Goal: Information Seeking & Learning: Learn about a topic

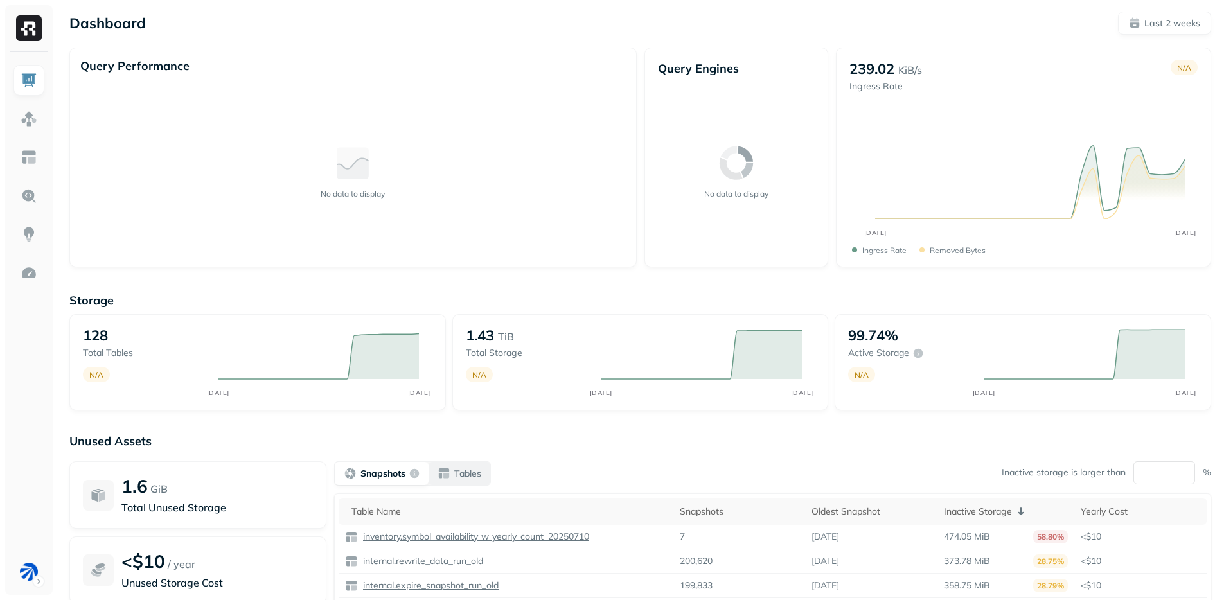
click at [423, 466] on button "Snapshots" at bounding box center [382, 473] width 94 height 23
click at [466, 472] on p "Tables" at bounding box center [467, 474] width 27 height 12
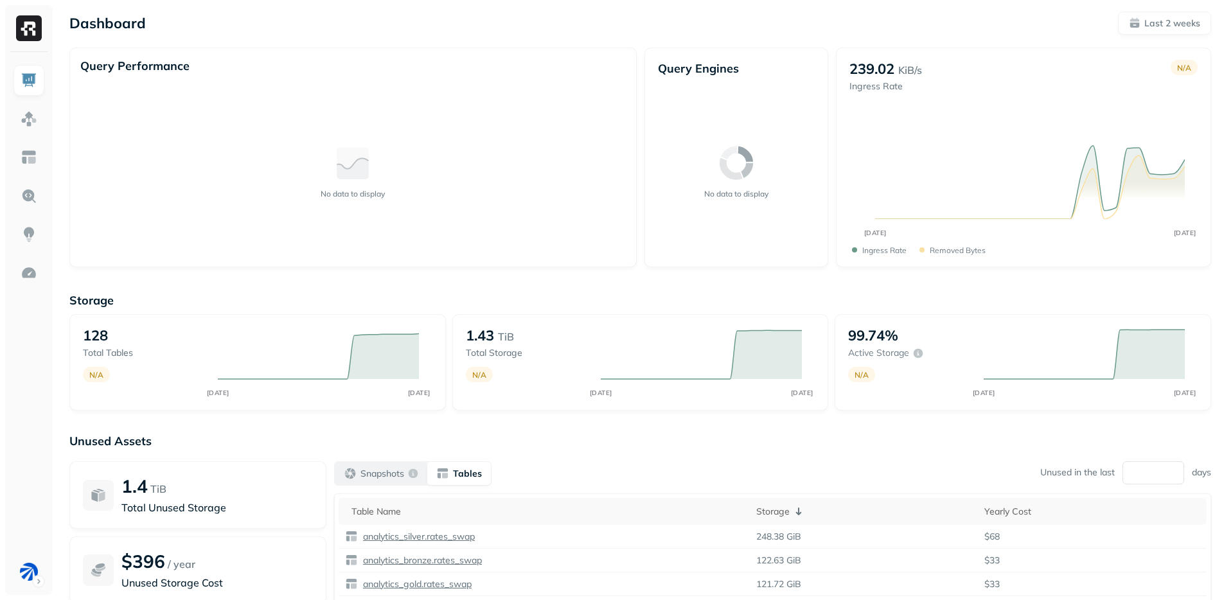
click at [382, 471] on p "Snapshots" at bounding box center [382, 474] width 44 height 12
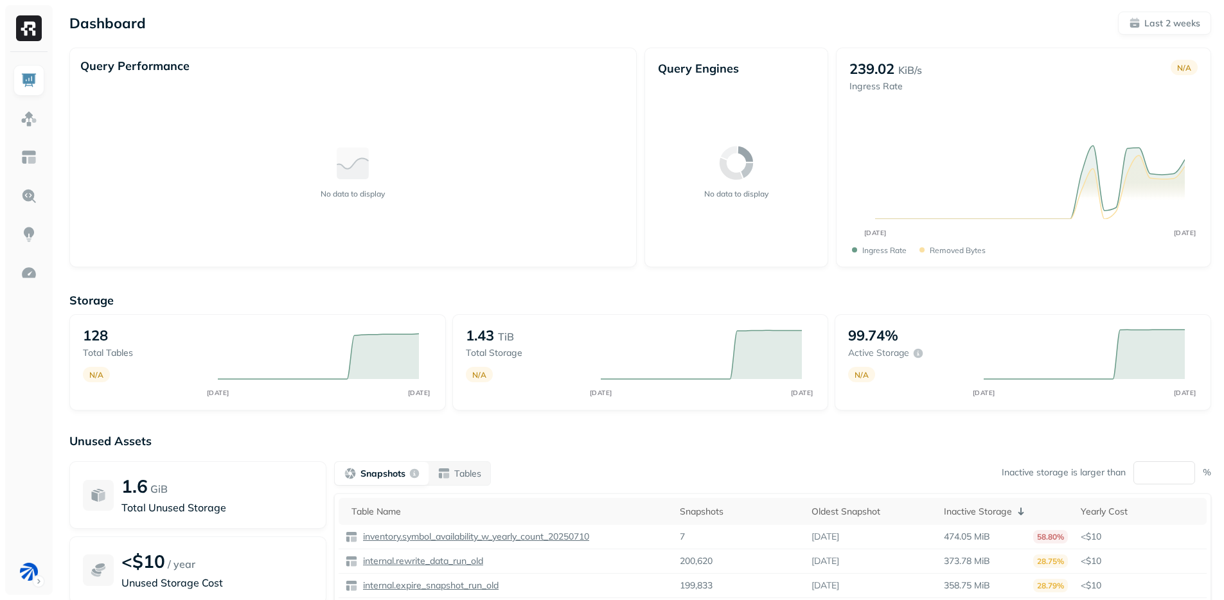
click at [758, 443] on p "Unused Assets" at bounding box center [640, 441] width 1142 height 15
click at [756, 442] on p "Unused Assets" at bounding box center [640, 441] width 1142 height 15
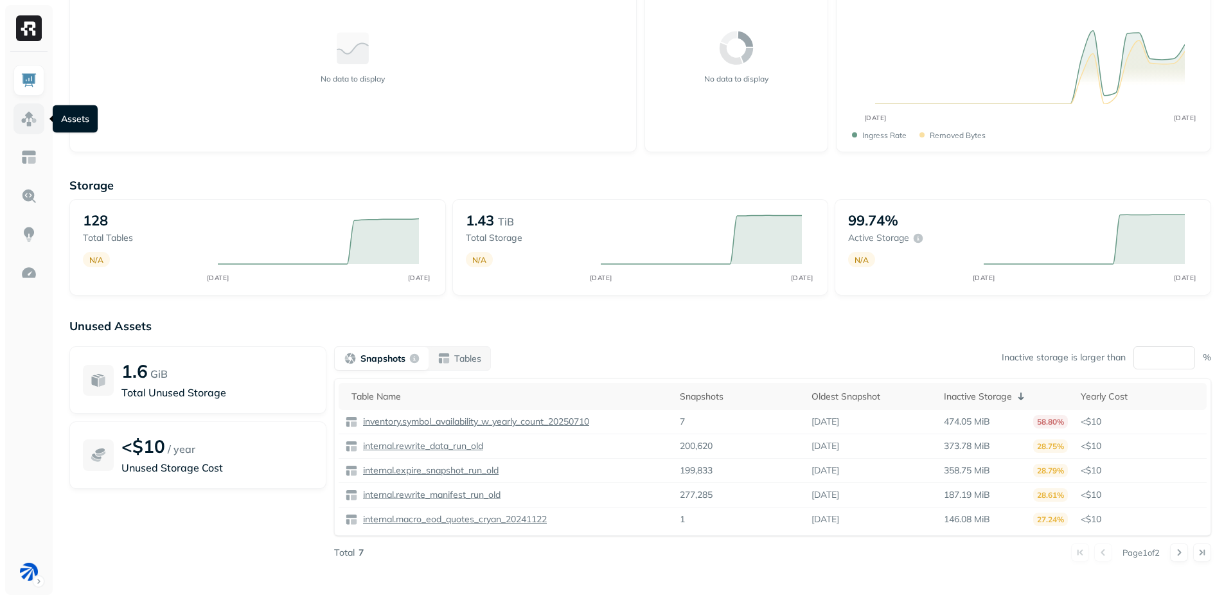
click at [22, 129] on link at bounding box center [28, 118] width 31 height 31
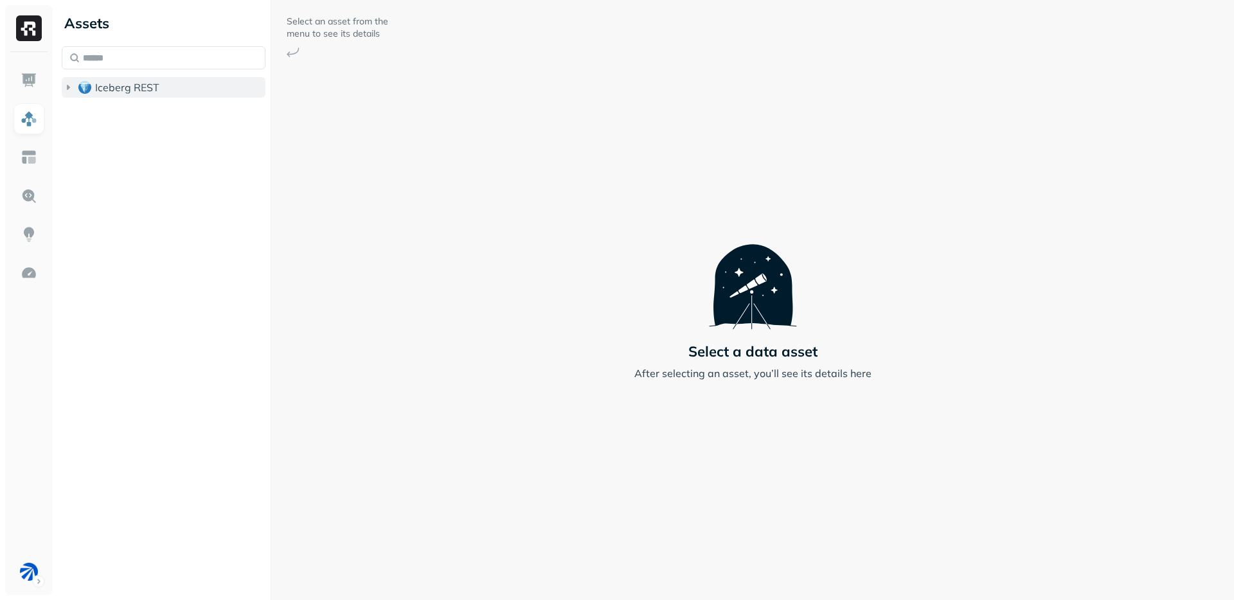
click at [72, 90] on icon "button" at bounding box center [68, 87] width 13 height 13
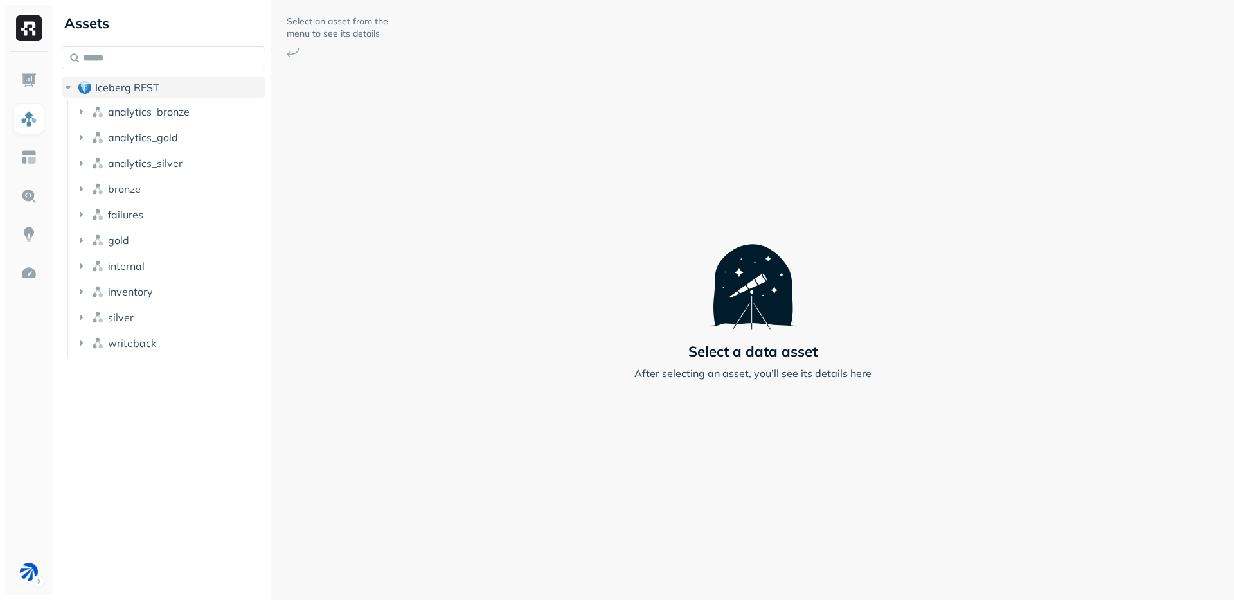
click at [72, 90] on icon "button" at bounding box center [68, 87] width 13 height 13
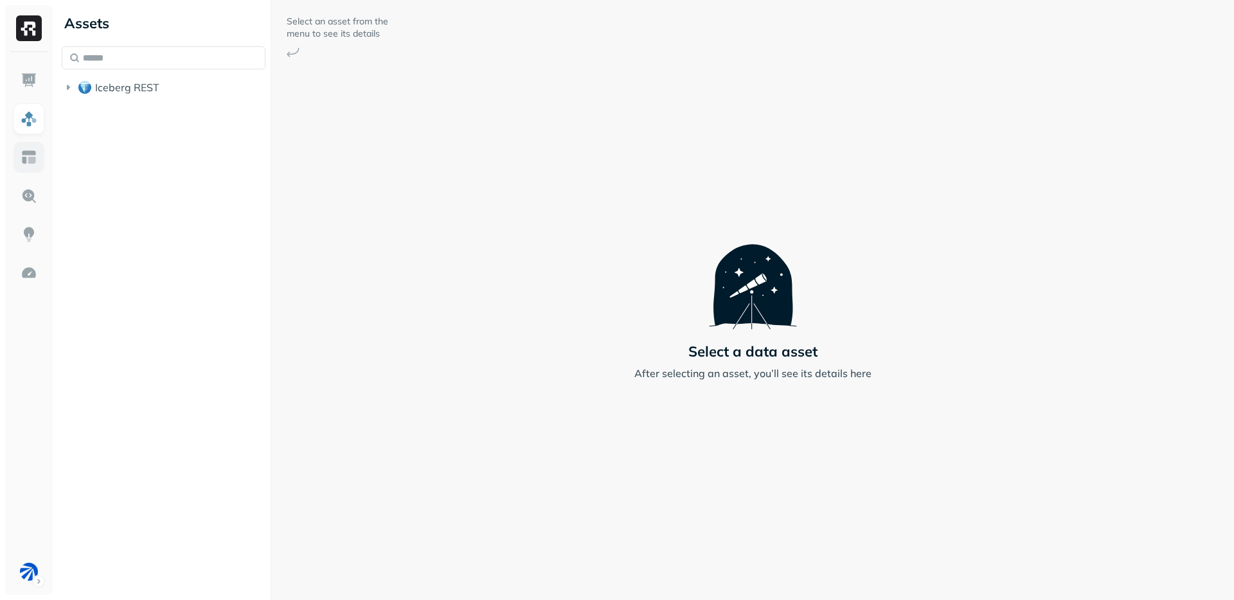
click at [30, 155] on img at bounding box center [29, 157] width 17 height 17
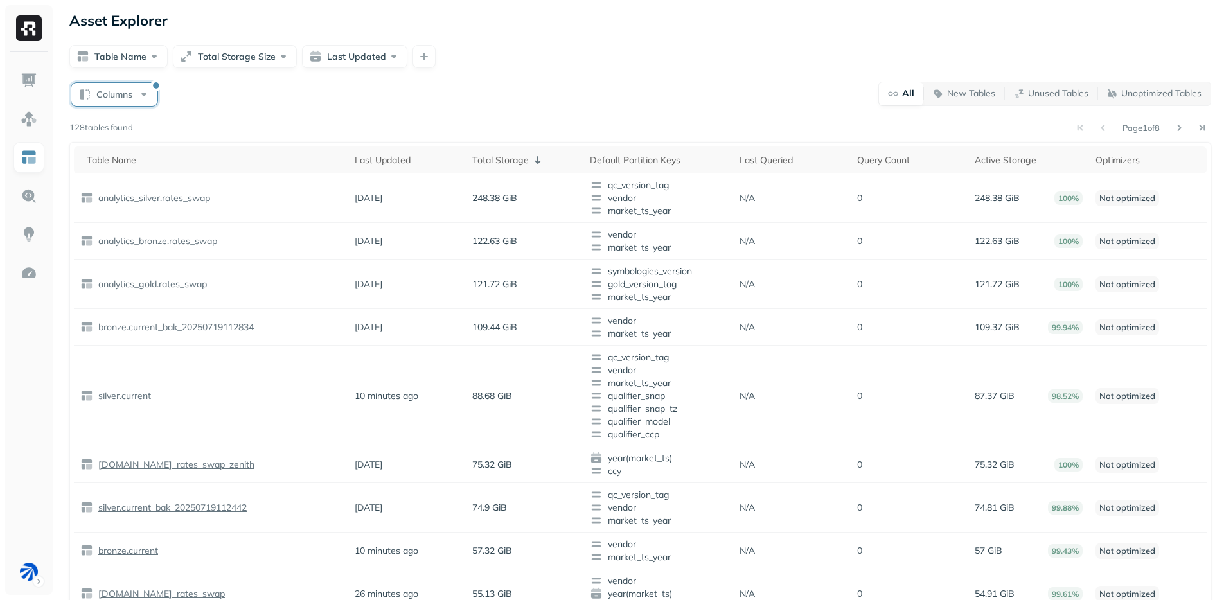
click at [105, 98] on button "Columns" at bounding box center [114, 94] width 86 height 23
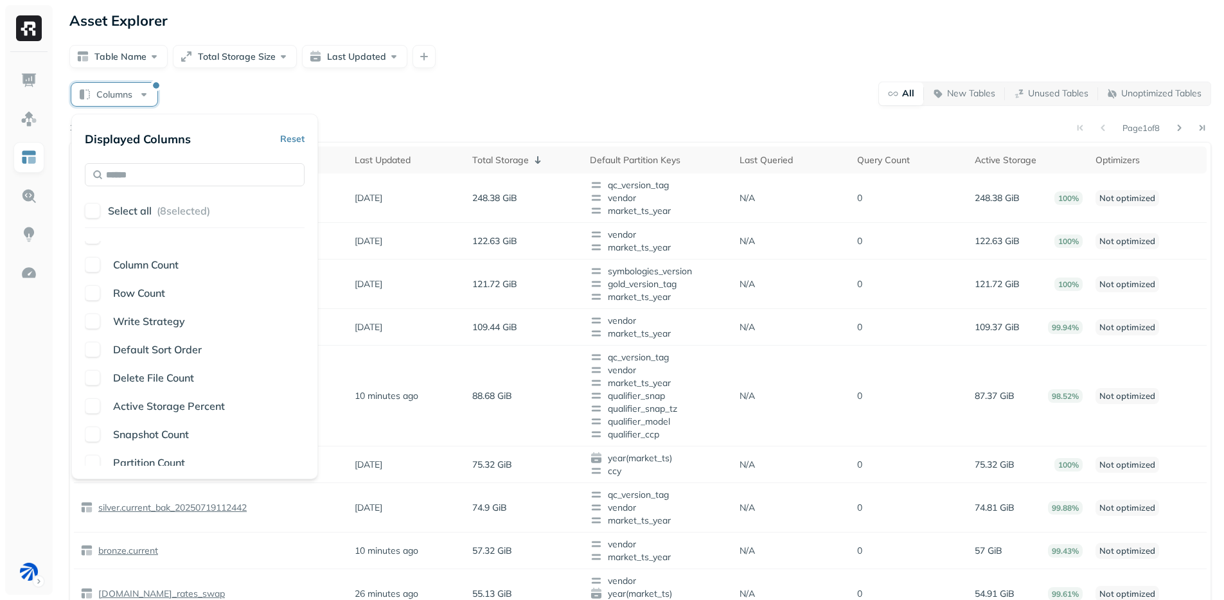
scroll to position [172, 0]
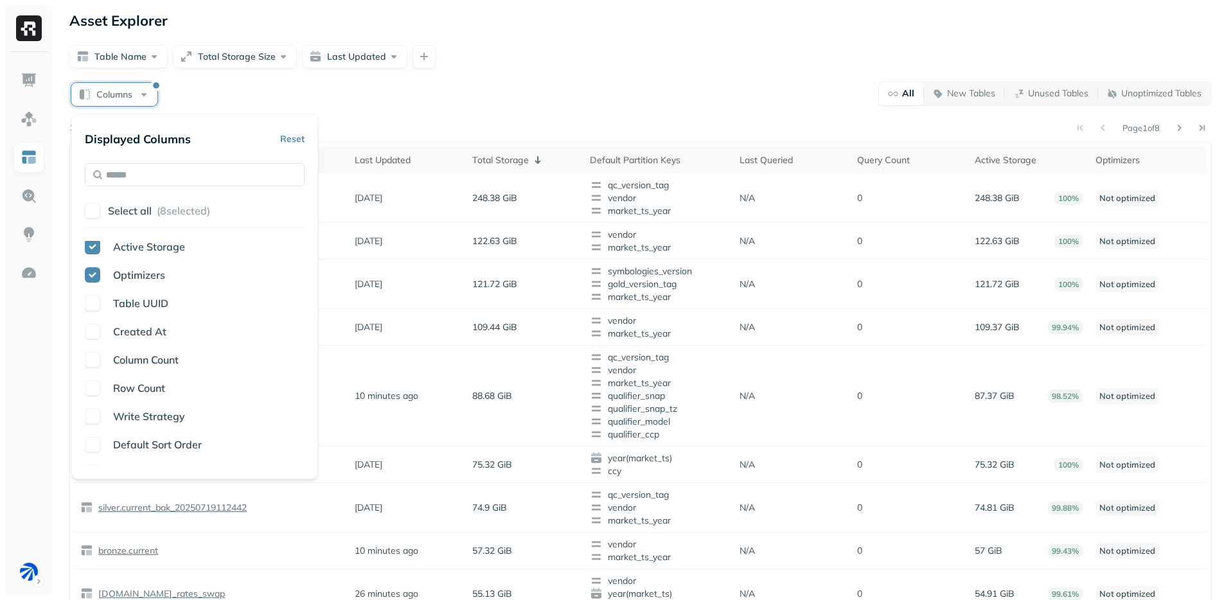
click at [617, 105] on div "Columns All New Tables Unused Tables Unoptimized Tables" at bounding box center [640, 93] width 1142 height 25
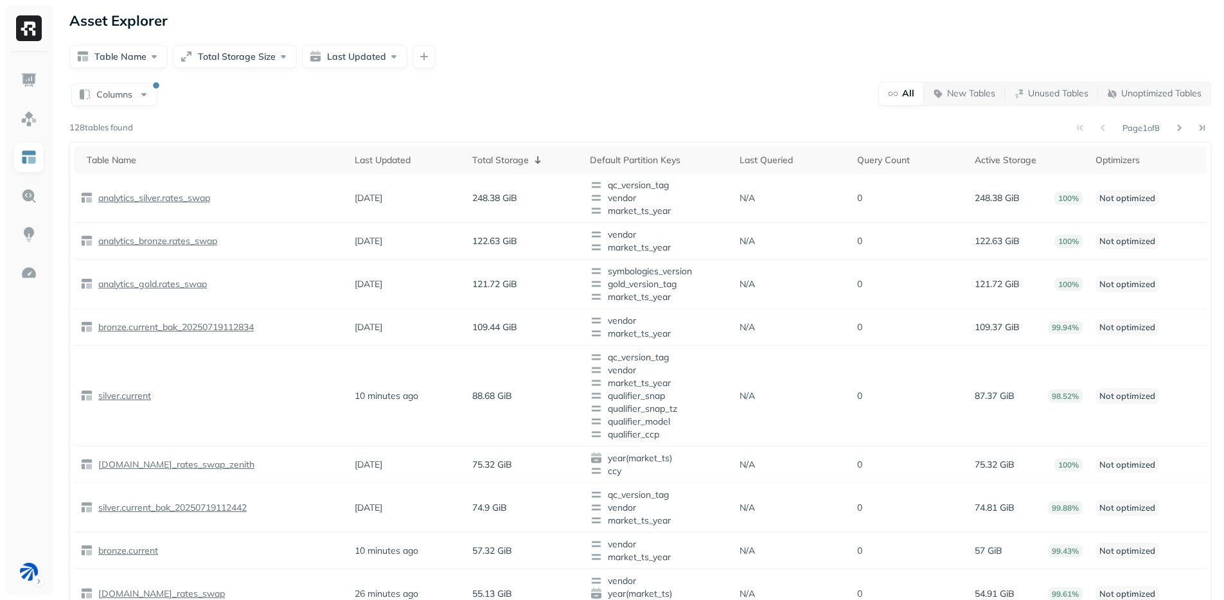
click at [617, 110] on div "Columns All New Tables Unused Tables Unoptimized Tables Page 1 of 8 128 tables …" at bounding box center [640, 509] width 1142 height 856
click at [617, 111] on div "Columns All New Tables Unused Tables Unoptimized Tables Page 1 of 8 128 tables …" at bounding box center [640, 509] width 1142 height 856
click at [610, 115] on div "Columns All New Tables Unused Tables Unoptimized Tables Page 1 of 8 128 tables …" at bounding box center [640, 509] width 1142 height 856
click at [580, 119] on div "Page 1 of 8" at bounding box center [672, 128] width 1078 height 18
click at [117, 96] on button "Columns" at bounding box center [114, 94] width 86 height 23
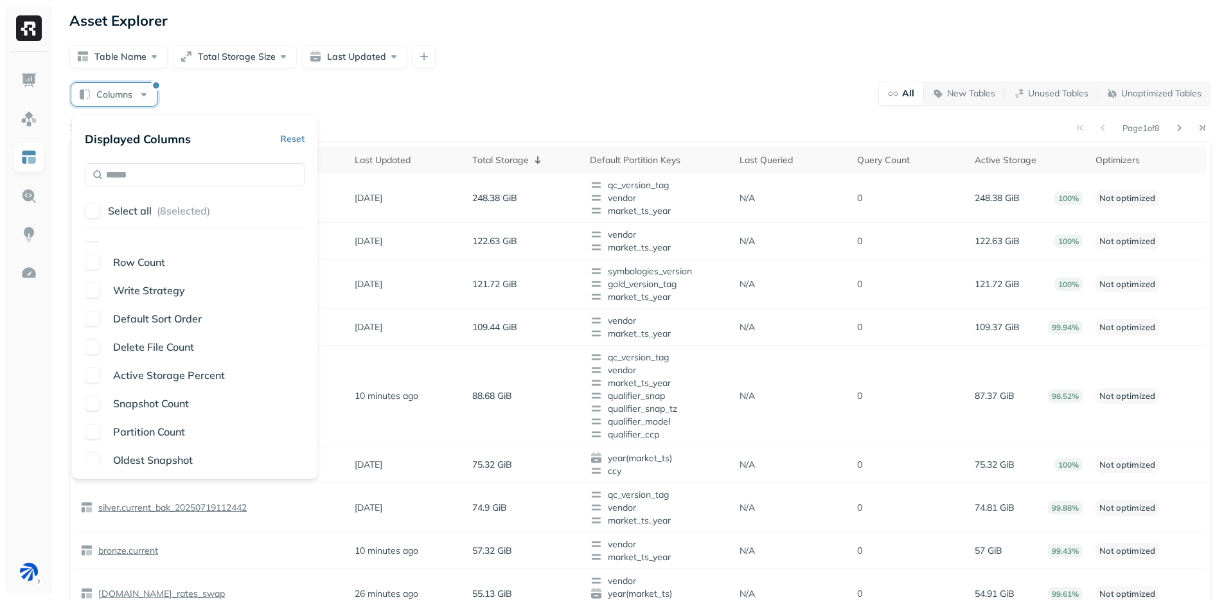
scroll to position [306, 0]
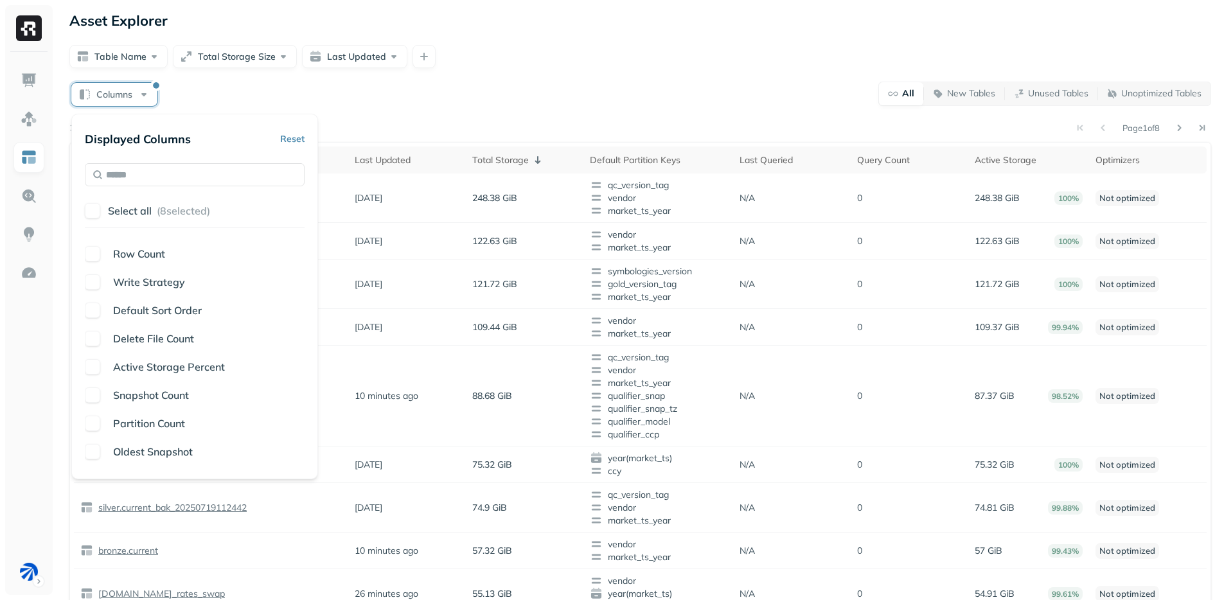
click at [120, 341] on span "Delete File Count" at bounding box center [153, 338] width 81 height 13
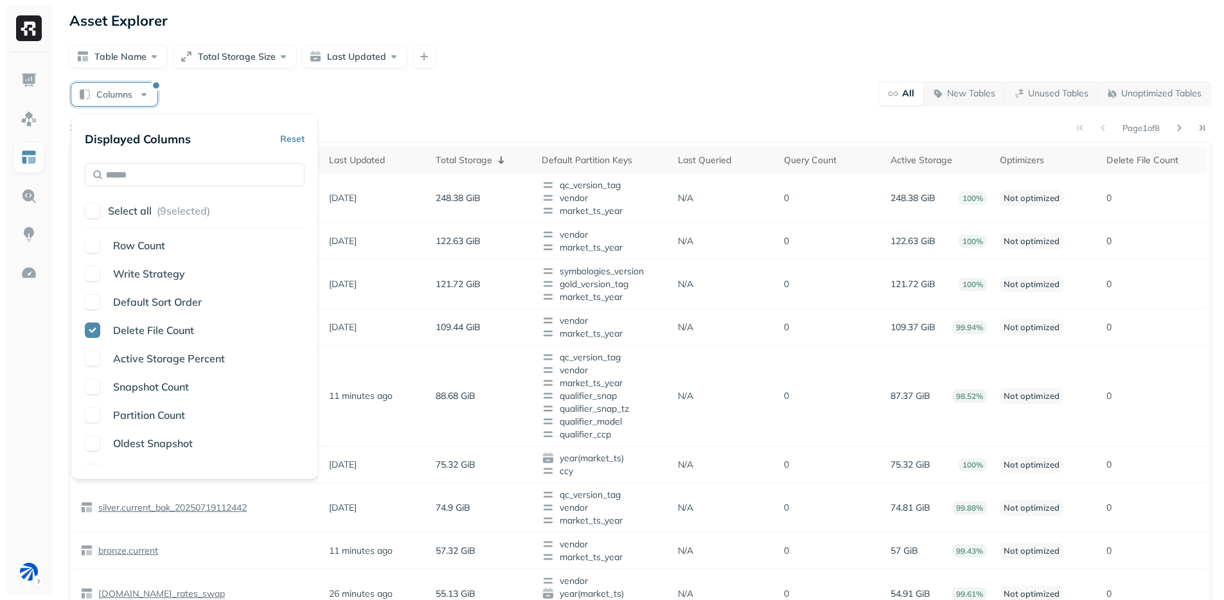
scroll to position [330, 0]
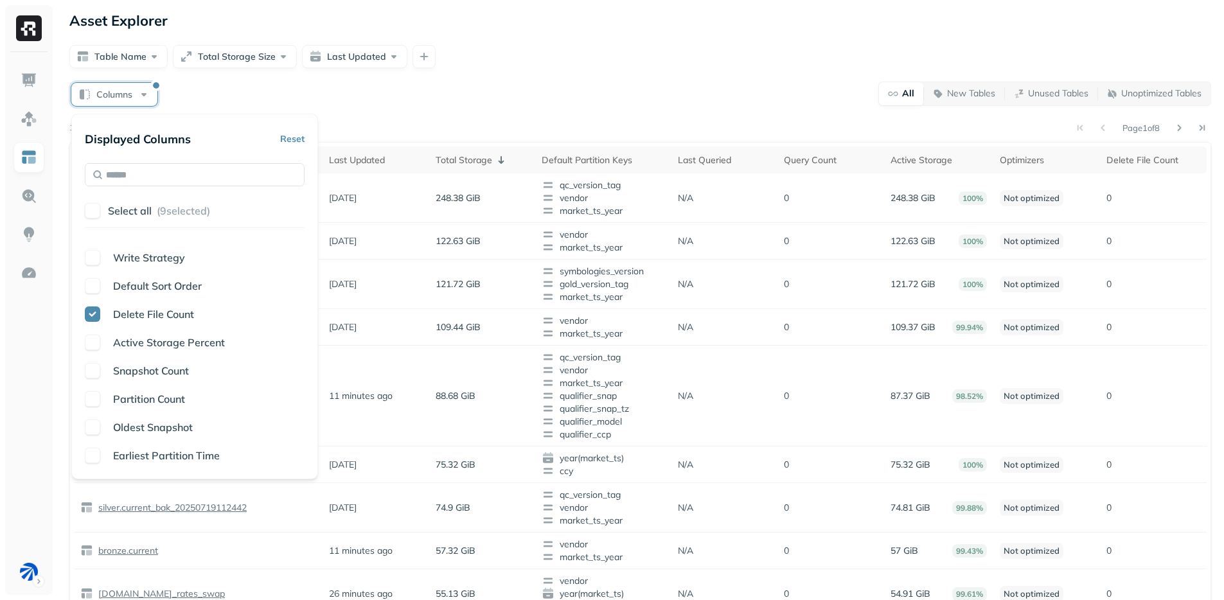
click at [100, 372] on div "Snapshot Count" at bounding box center [195, 370] width 220 height 15
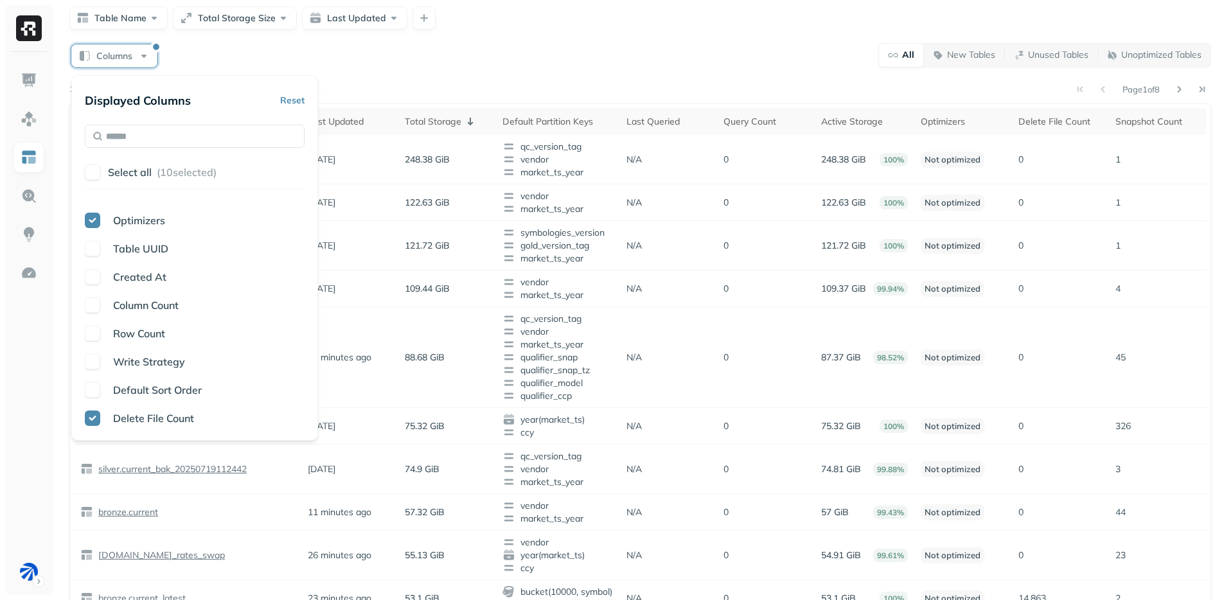
scroll to position [163, 0]
click at [493, 33] on div "Asset Explorer Table Name Total Storage Size Last Updated Columns All New Table…" at bounding box center [640, 435] width 1167 height 948
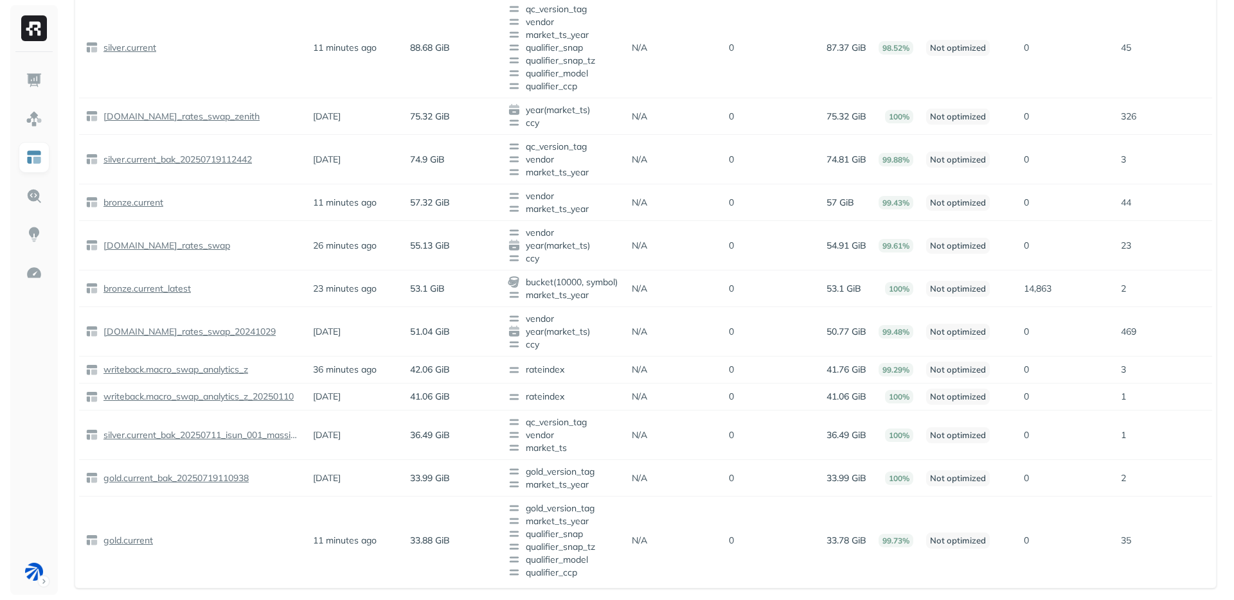
scroll to position [0, 0]
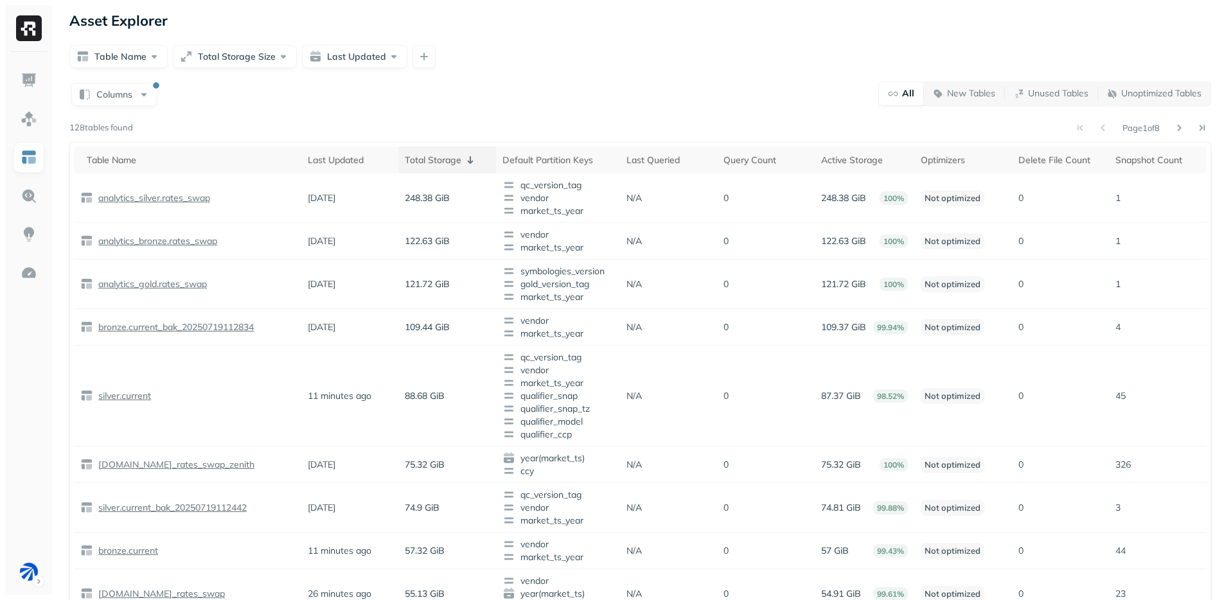
click at [419, 164] on div "Total Storage" at bounding box center [447, 159] width 85 height 15
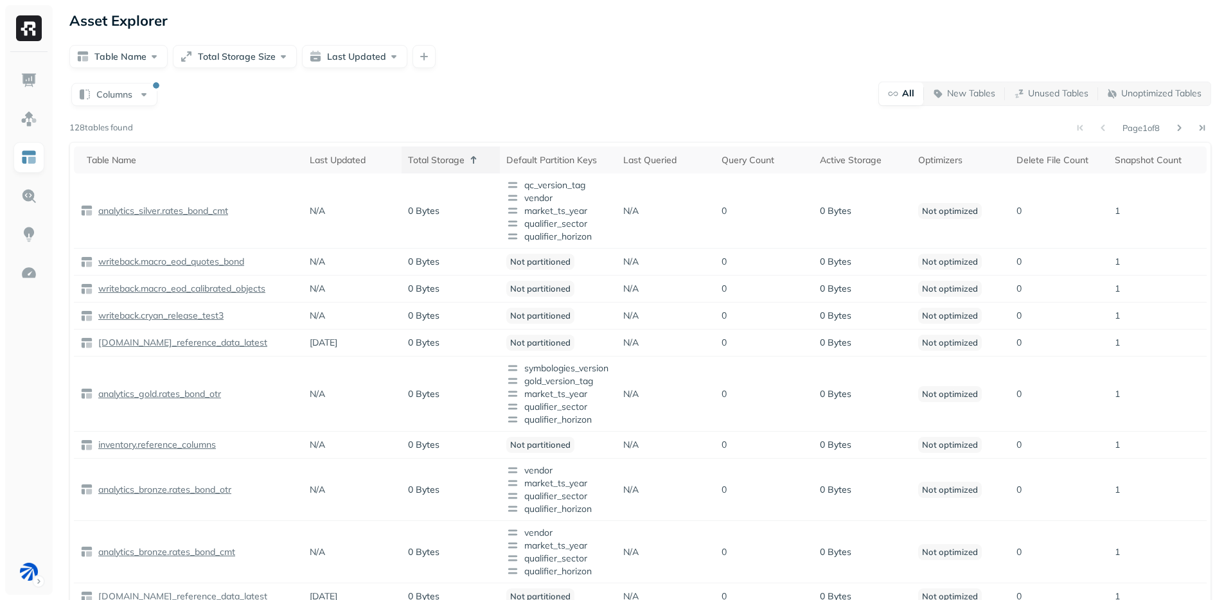
click at [470, 154] on icon at bounding box center [473, 159] width 15 height 15
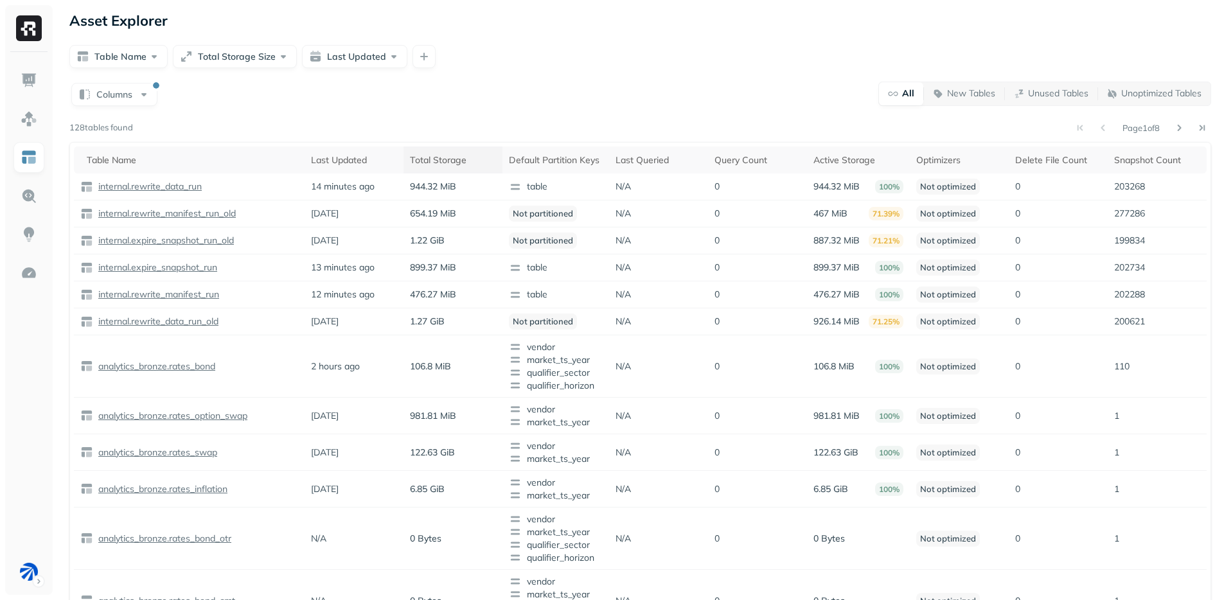
click at [723, 128] on div "Page 1 of 8" at bounding box center [672, 128] width 1078 height 18
click at [1032, 148] on th "Delete File Count" at bounding box center [1058, 159] width 99 height 27
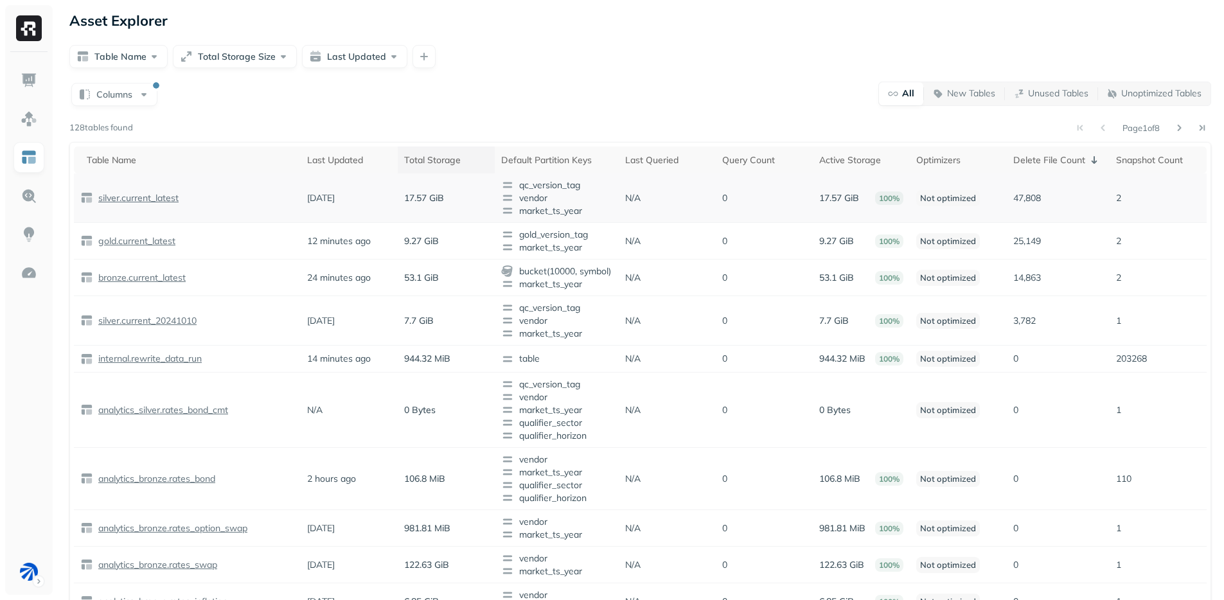
click at [1042, 197] on p "47,808" at bounding box center [1057, 198] width 89 height 12
click at [258, 177] on td "silver.current_latest" at bounding box center [187, 197] width 227 height 49
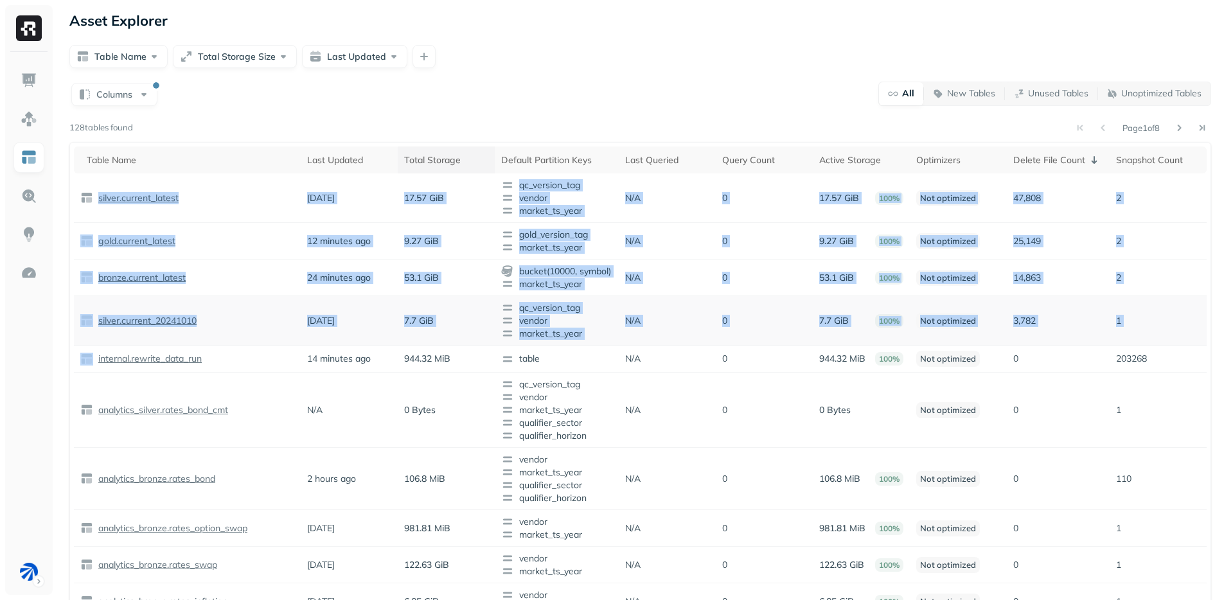
drag, startPoint x: 258, startPoint y: 177, endPoint x: 1123, endPoint y: 331, distance: 878.3
click at [1123, 331] on tbody "silver.current_latest 2 months ago 17.57 GiB qc_version_tag vendor market_ts_ye…" at bounding box center [640, 517] width 1133 height 688
click at [1122, 329] on td "1" at bounding box center [1158, 320] width 97 height 49
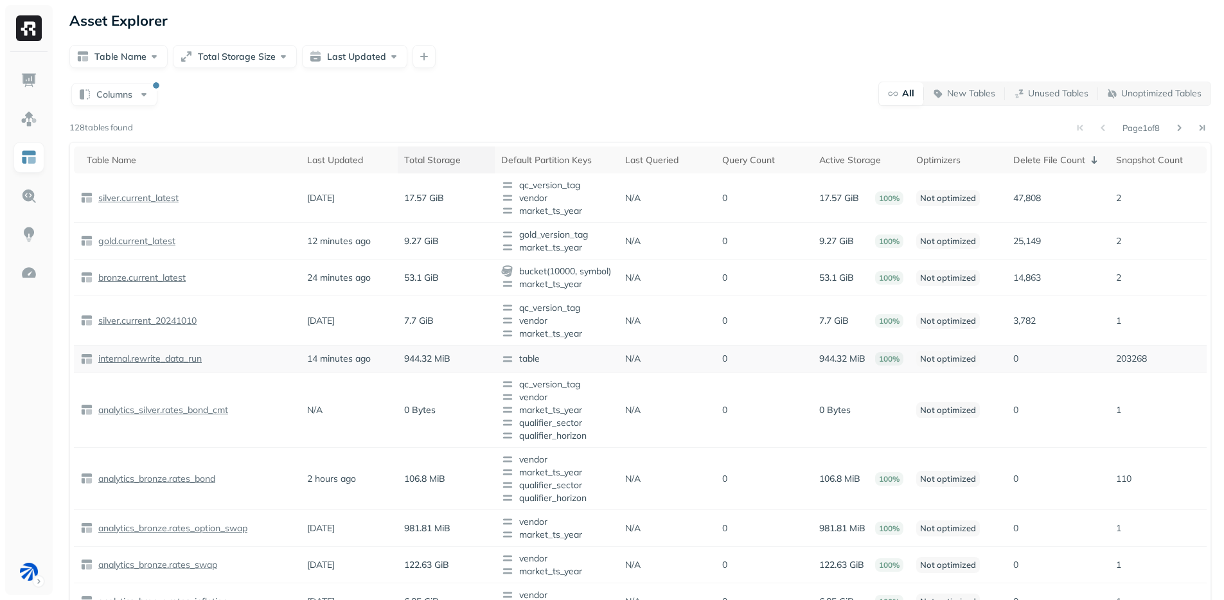
click at [1123, 360] on p "203268" at bounding box center [1158, 359] width 84 height 12
drag, startPoint x: 1119, startPoint y: 360, endPoint x: 1176, endPoint y: 359, distance: 57.2
click at [1176, 359] on p "203268" at bounding box center [1158, 359] width 84 height 12
click at [1056, 161] on div "Delete File Count" at bounding box center [1057, 159] width 89 height 15
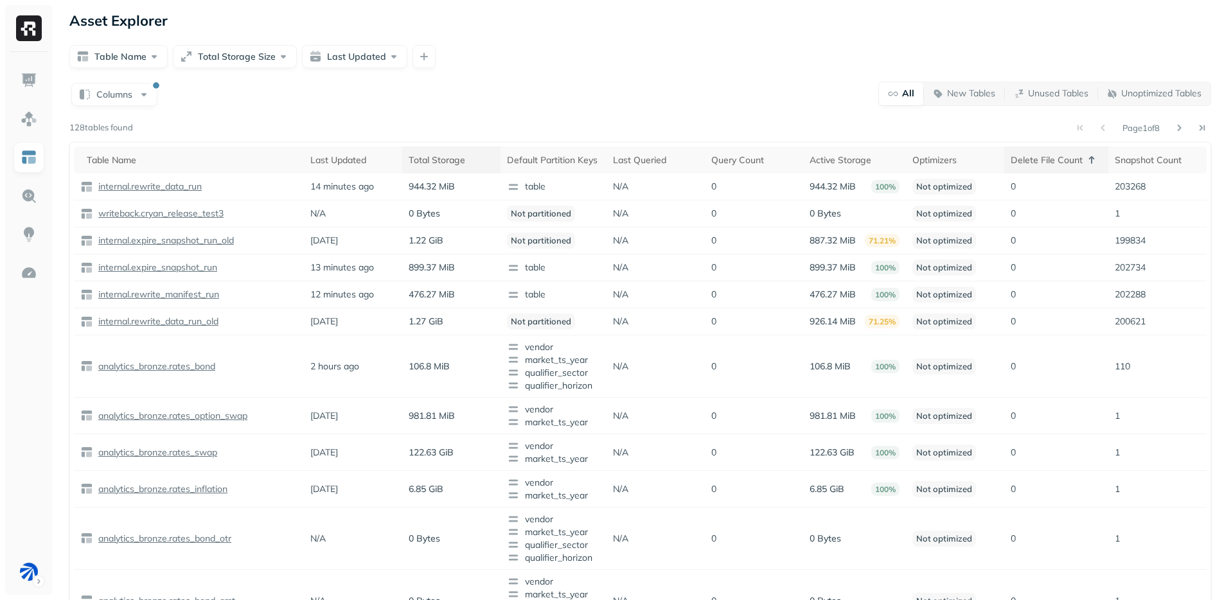
click at [1056, 161] on div "Delete File Count" at bounding box center [1056, 159] width 91 height 15
click at [1151, 159] on div "Snapshot Count" at bounding box center [1157, 160] width 86 height 12
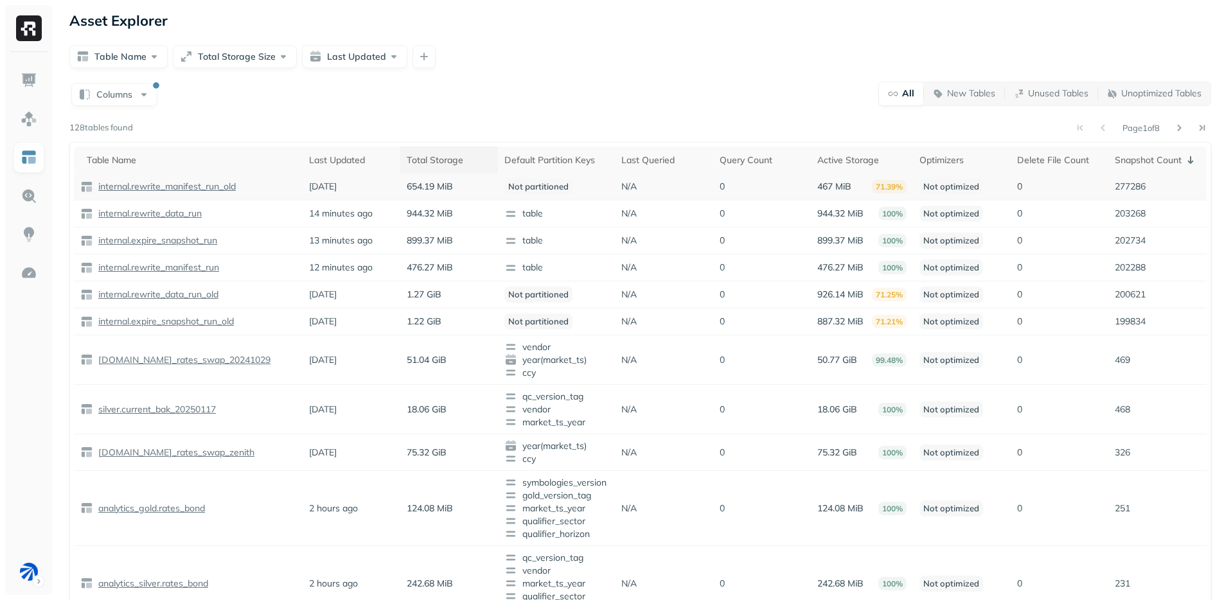
click at [1163, 197] on td "277286" at bounding box center [1157, 186] width 98 height 27
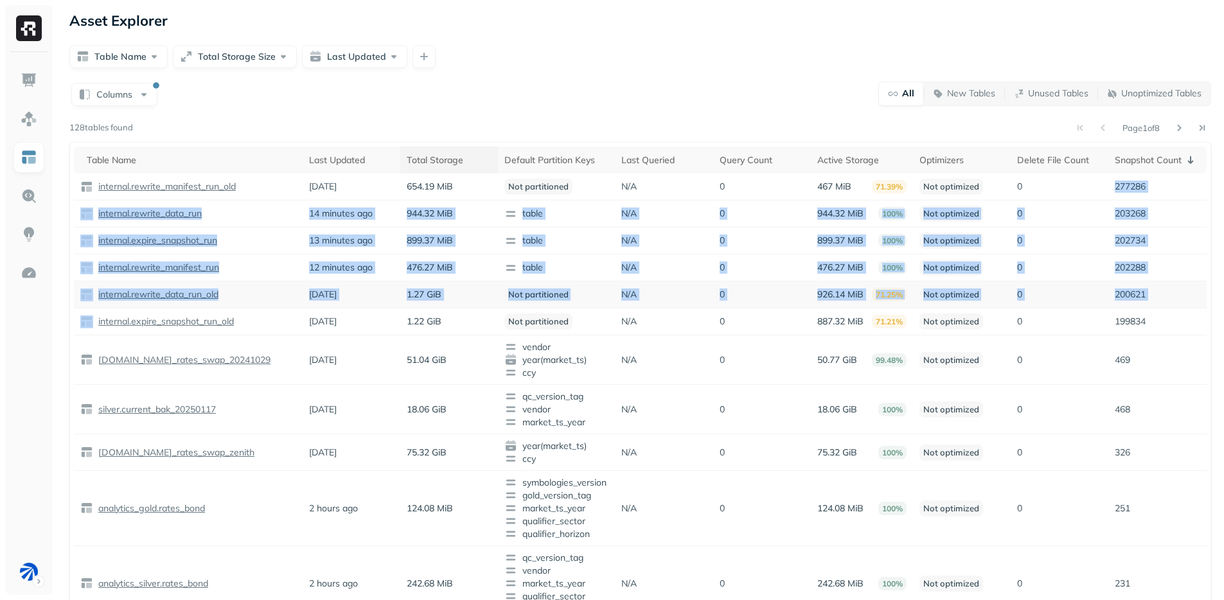
drag, startPoint x: 1163, startPoint y: 197, endPoint x: 1143, endPoint y: 303, distance: 107.2
click at [1143, 303] on tbody "internal.rewrite_manifest_run_old 5 months ago 654.19 MiB Not partitioned N/A 0…" at bounding box center [640, 534] width 1133 height 723
click at [1143, 303] on td "200621" at bounding box center [1157, 294] width 98 height 27
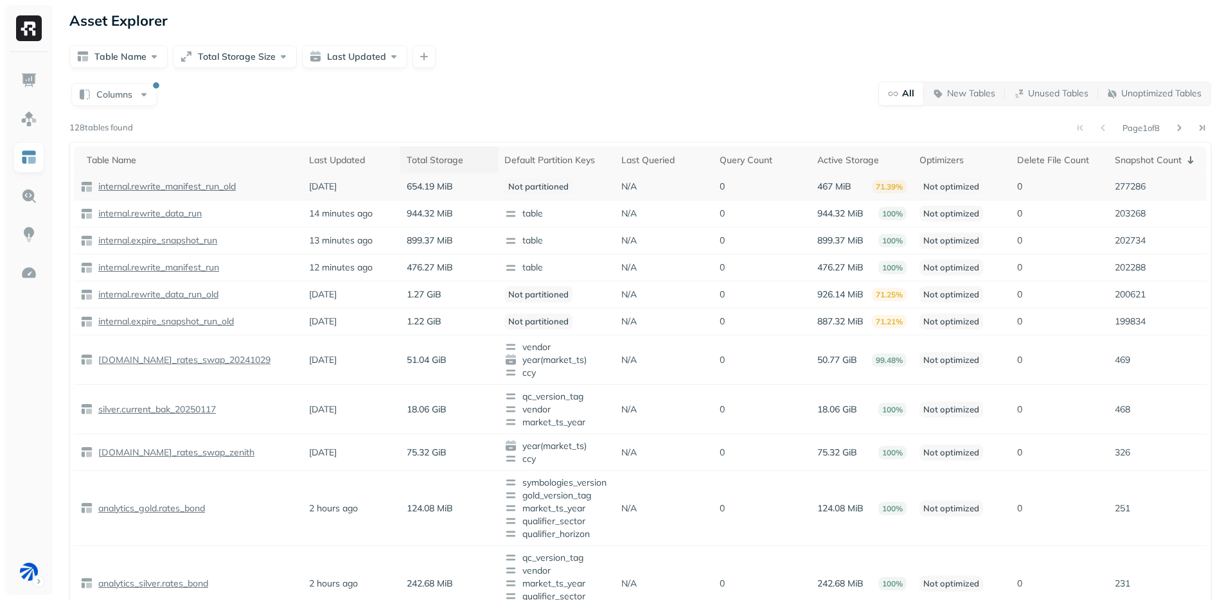
click at [197, 184] on p "internal.rewrite_manifest_run_old" at bounding box center [166, 187] width 140 height 12
click at [175, 209] on p "internal.rewrite_data_run" at bounding box center [149, 214] width 106 height 12
click at [148, 179] on td "internal.rewrite_manifest_run_old" at bounding box center [188, 186] width 229 height 27
click at [147, 184] on p "internal.rewrite_manifest_run_old" at bounding box center [166, 187] width 140 height 12
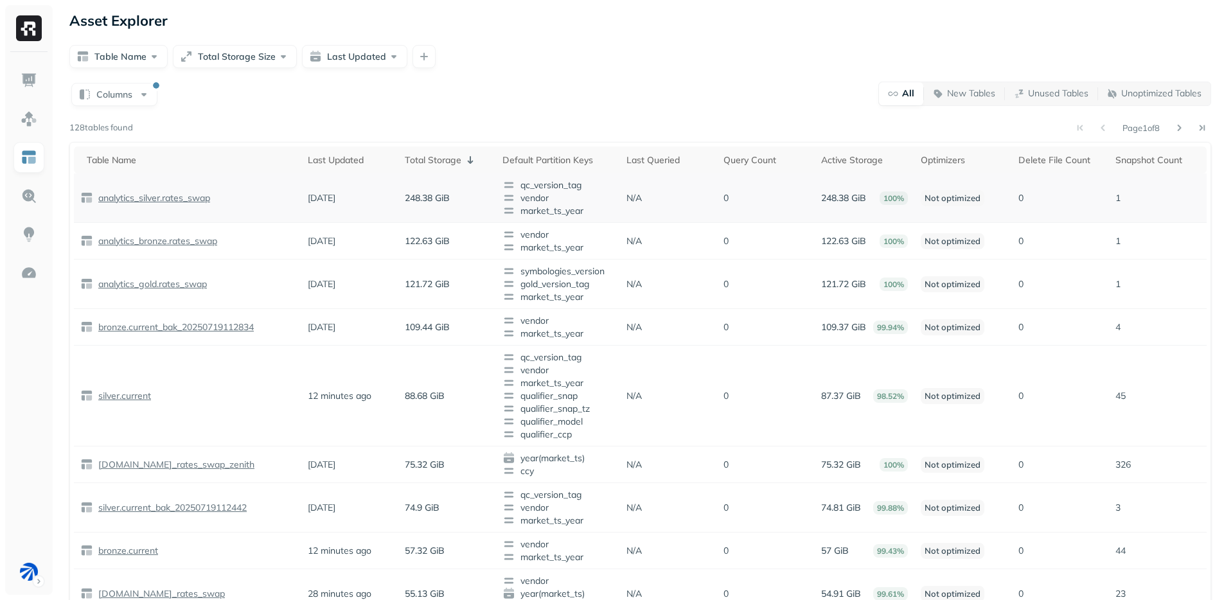
click at [189, 198] on p "analytics_silver.rates_swap" at bounding box center [153, 198] width 114 height 12
drag, startPoint x: 247, startPoint y: 200, endPoint x: 97, endPoint y: 202, distance: 150.3
click at [97, 202] on div "analytics_silver.rates_swap" at bounding box center [187, 197] width 215 height 13
copy p "analytics_silver.rates_swap"
click at [450, 153] on div "Total Storage" at bounding box center [447, 159] width 85 height 15
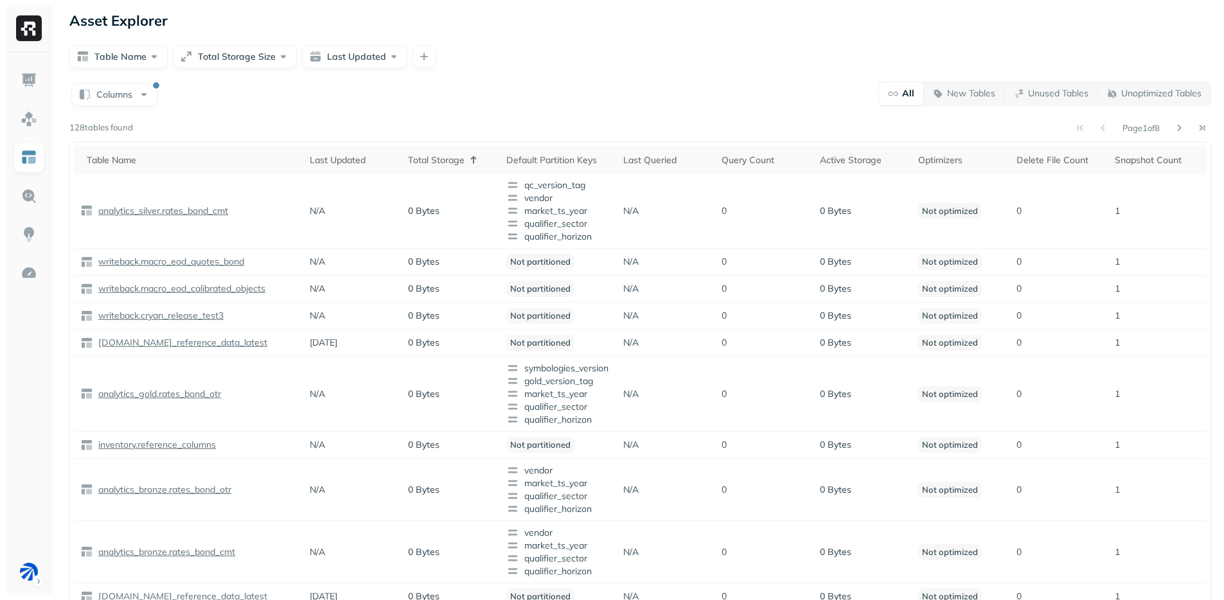
drag, startPoint x: 445, startPoint y: 154, endPoint x: 838, endPoint y: 140, distance: 394.1
click at [445, 154] on div "Total Storage" at bounding box center [450, 159] width 85 height 15
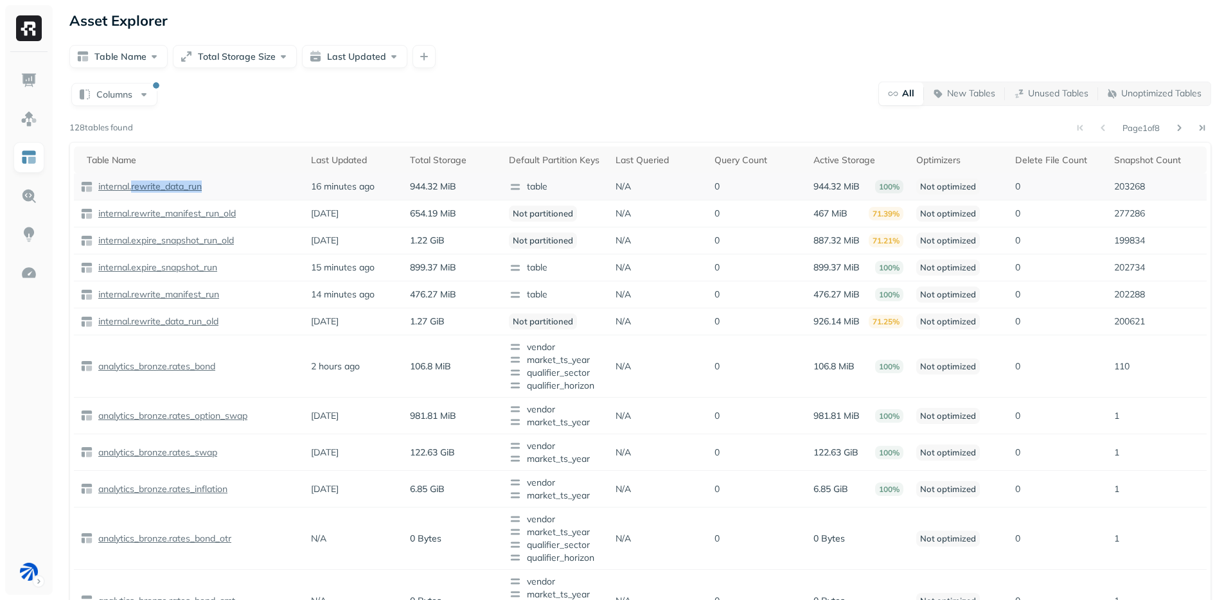
drag, startPoint x: 214, startPoint y: 186, endPoint x: 132, endPoint y: 192, distance: 81.8
click at [132, 192] on div "internal.rewrite_data_run" at bounding box center [189, 187] width 218 height 13
copy p "rewrite_data_run"
click at [338, 91] on div "Columns All New Tables Unused Tables Unoptimized Tables" at bounding box center [640, 93] width 1142 height 25
click at [329, 117] on div "Columns All New Tables Unused Tables Unoptimized Tables Page 1 of 8 128 tables …" at bounding box center [640, 417] width 1142 height 673
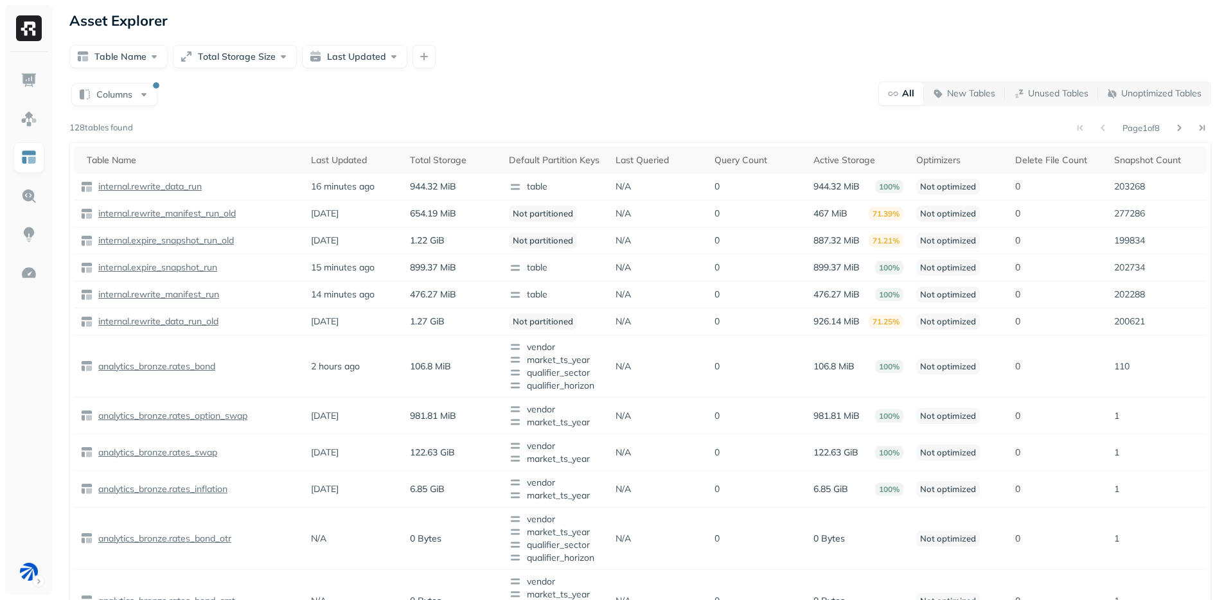
click at [614, 93] on div "Columns All New Tables Unused Tables Unoptimized Tables" at bounding box center [640, 93] width 1142 height 25
click at [557, 75] on div "Asset Explorer Table Name Total Storage Size Last Updated Columns All New Table…" at bounding box center [640, 382] width 1167 height 765
click at [610, 116] on div "Columns All New Tables Unused Tables Unoptimized Tables Page 1 of 8 128 tables …" at bounding box center [640, 417] width 1142 height 673
click at [804, 71] on div "Asset Explorer Table Name Total Storage Size Last Updated Columns All New Table…" at bounding box center [640, 382] width 1167 height 765
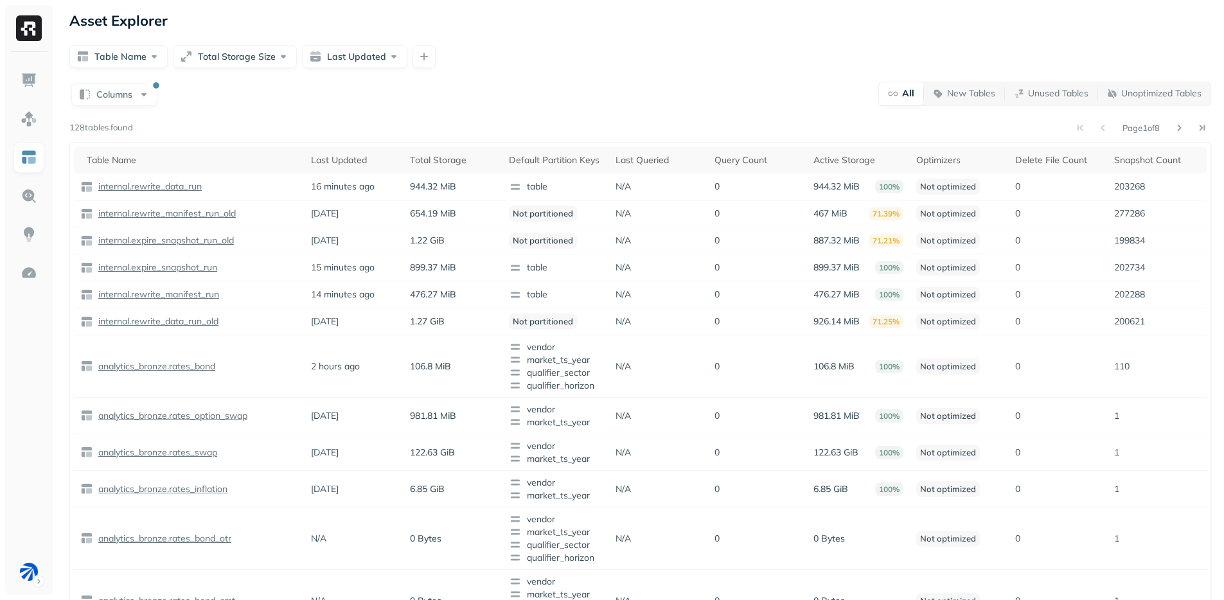
click at [768, 88] on div "Columns All New Tables Unused Tables Unoptimized Tables" at bounding box center [640, 93] width 1142 height 25
click at [1037, 163] on div "Delete File Count" at bounding box center [1058, 160] width 86 height 12
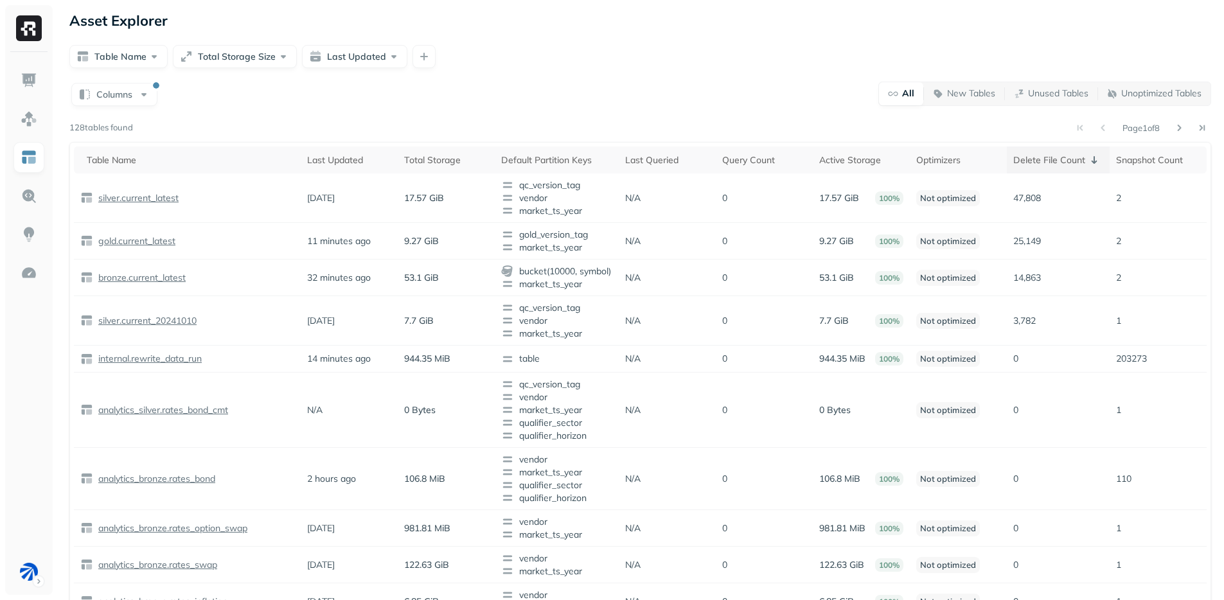
click at [1037, 163] on div "Delete File Count" at bounding box center [1057, 159] width 89 height 15
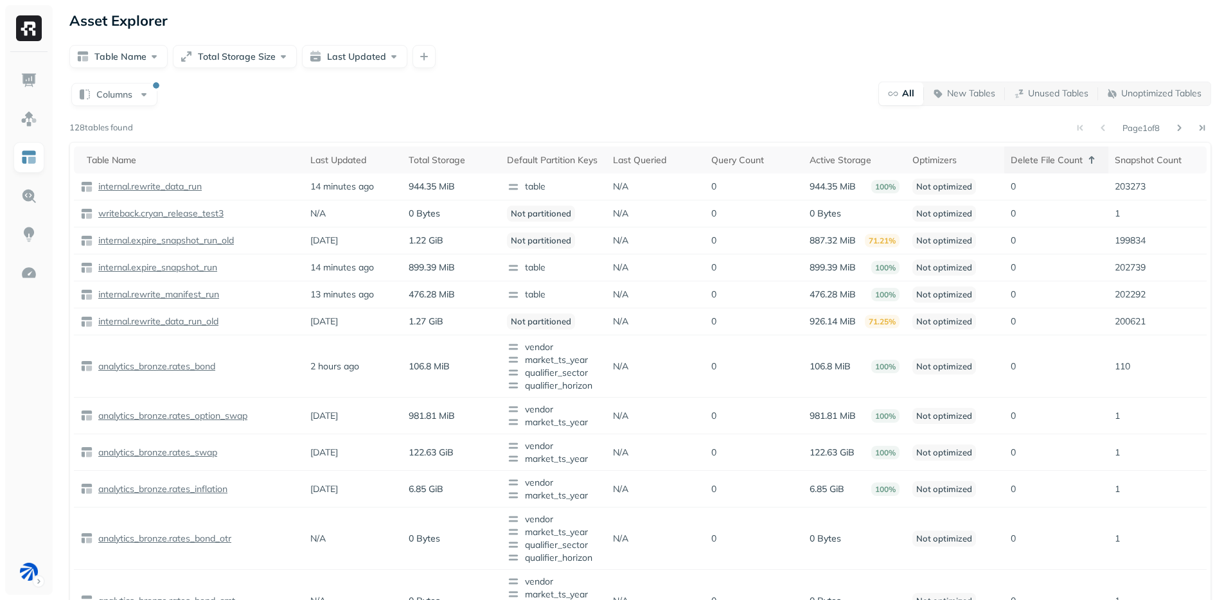
click at [1037, 163] on div "Delete File Count" at bounding box center [1056, 159] width 91 height 15
click at [1037, 163] on div "Delete File Count" at bounding box center [1058, 160] width 86 height 12
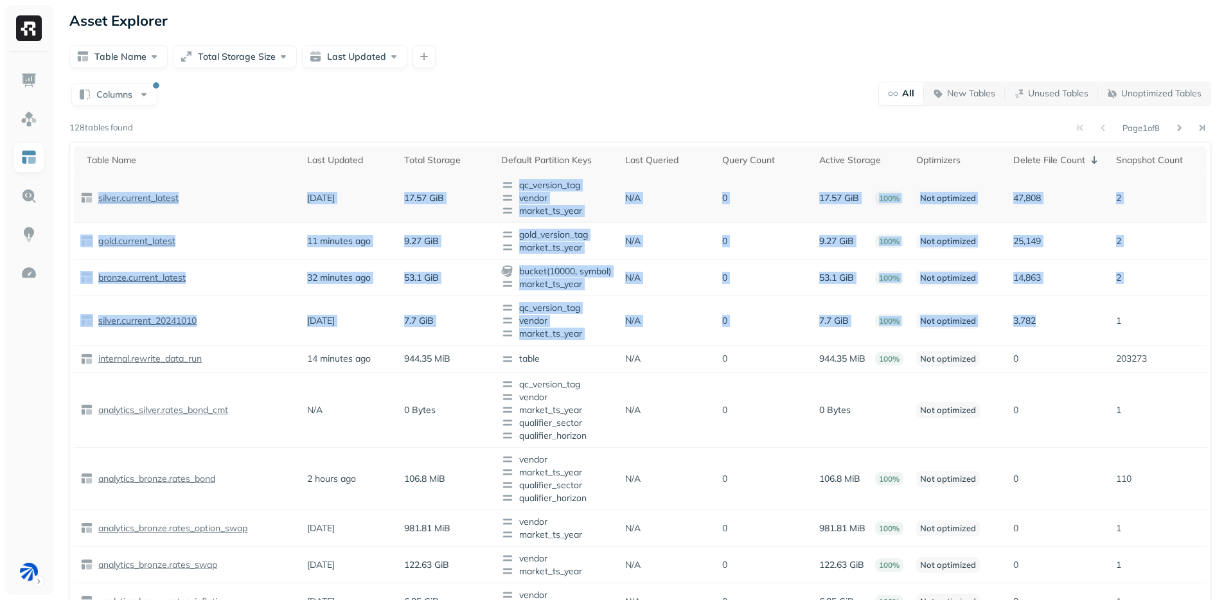
drag, startPoint x: 1053, startPoint y: 326, endPoint x: 97, endPoint y: 177, distance: 967.7
click at [97, 177] on tbody "silver.current_latest 2 months ago 17.57 GiB qc_version_tag vendor market_ts_ye…" at bounding box center [640, 517] width 1133 height 688
click at [97, 177] on td "silver.current_latest" at bounding box center [187, 197] width 227 height 49
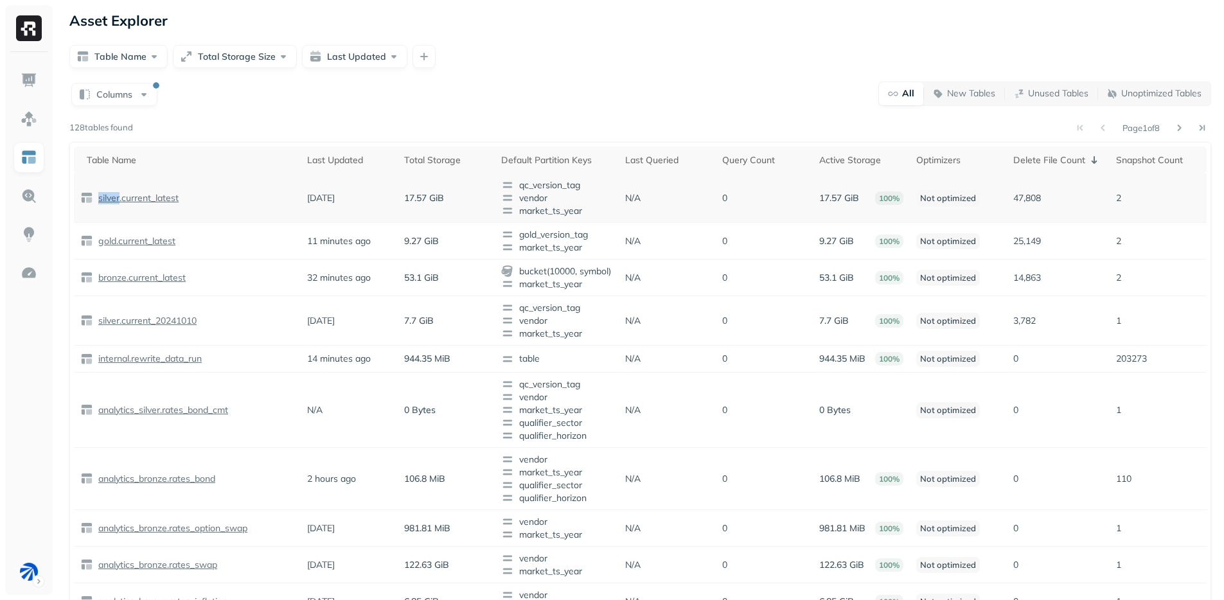
click at [97, 177] on td "silver.current_latest" at bounding box center [187, 197] width 227 height 49
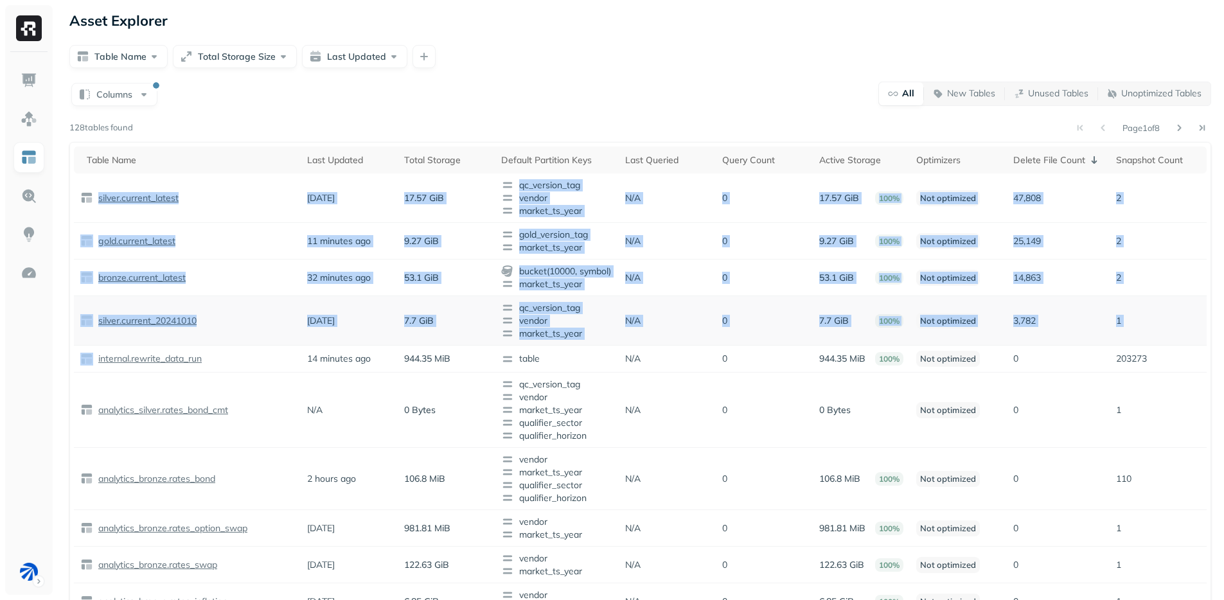
drag, startPoint x: 97, startPoint y: 177, endPoint x: 1146, endPoint y: 329, distance: 1060.2
click at [1146, 329] on tbody "silver.current_latest 2 months ago 17.57 GiB qc_version_tag vendor market_ts_ye…" at bounding box center [640, 517] width 1133 height 688
click at [1146, 329] on td "1" at bounding box center [1158, 320] width 97 height 49
drag, startPoint x: 1146, startPoint y: 329, endPoint x: 196, endPoint y: 186, distance: 960.3
click at [196, 186] on tbody "silver.current_latest 2 months ago 17.57 GiB qc_version_tag vendor market_ts_ye…" at bounding box center [640, 517] width 1133 height 688
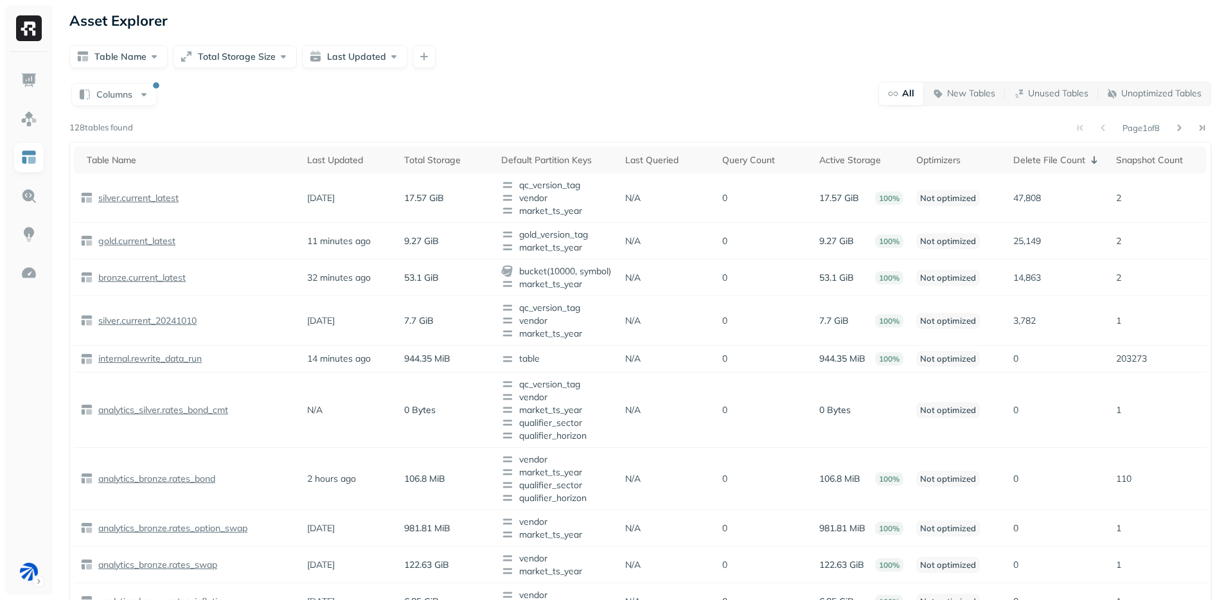
click at [601, 89] on div "Columns All New Tables Unused Tables Unoptimized Tables" at bounding box center [640, 93] width 1142 height 25
click at [17, 122] on link at bounding box center [28, 118] width 31 height 31
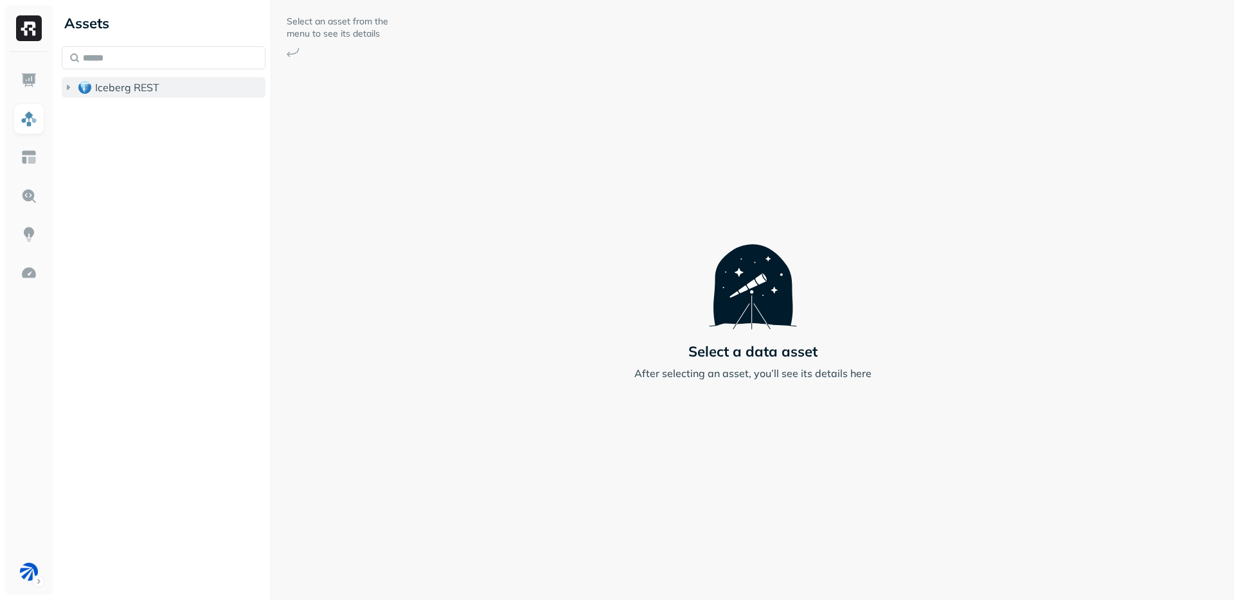
click at [138, 87] on span "Iceberg REST" at bounding box center [127, 87] width 64 height 13
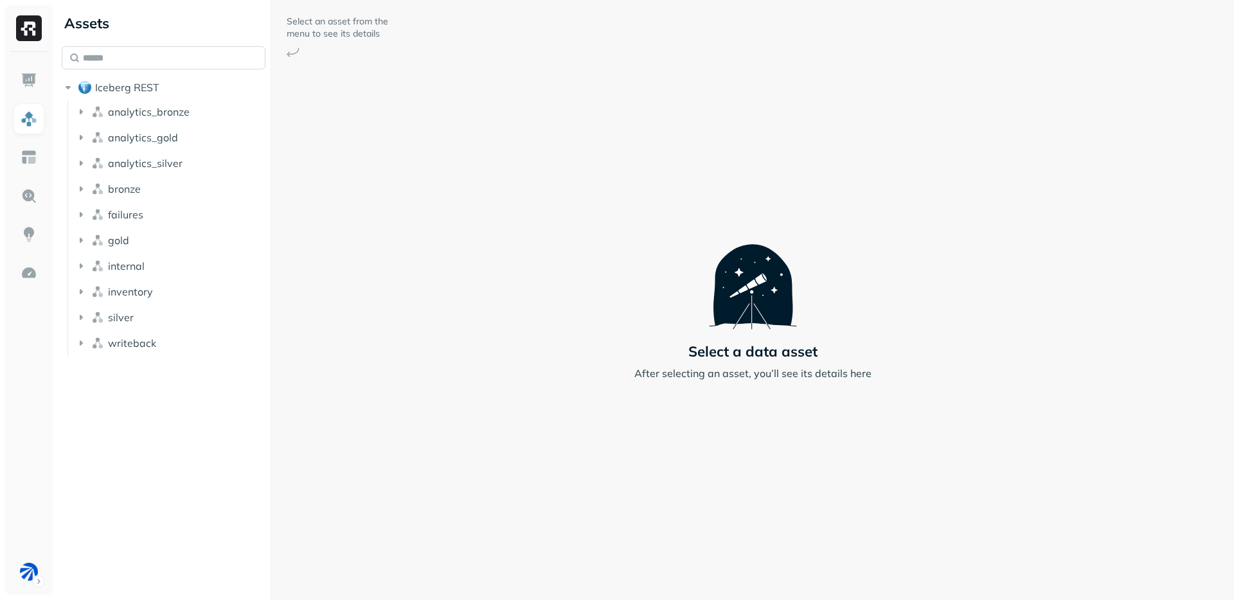
click at [164, 61] on input "text" at bounding box center [164, 57] width 204 height 23
paste input "**********"
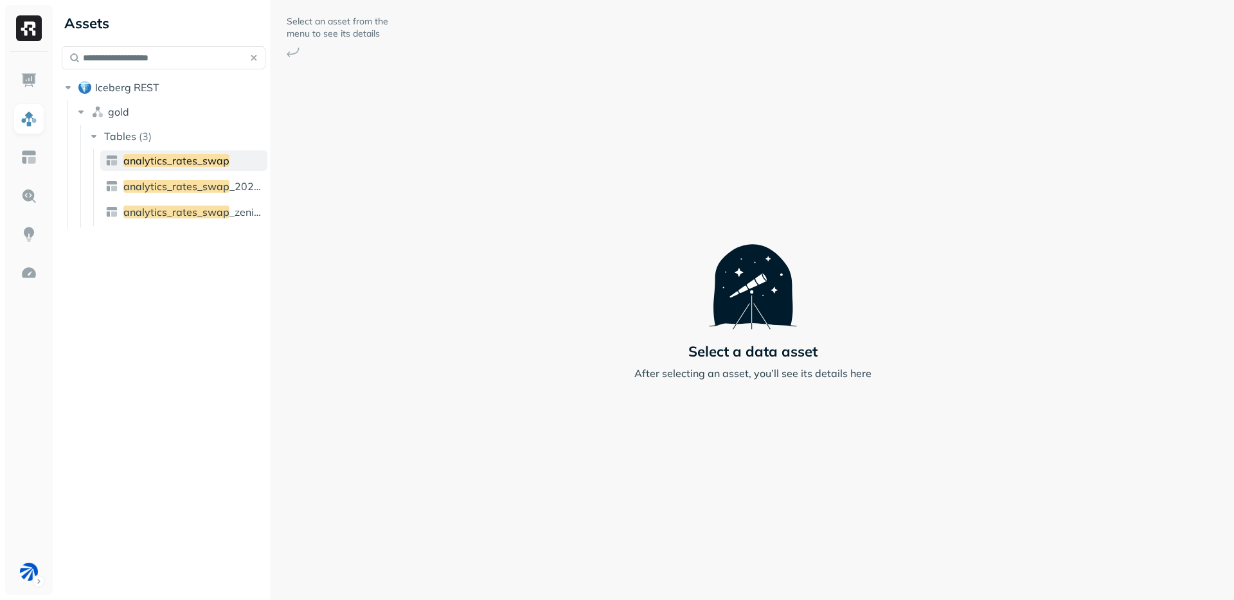
click at [188, 159] on span "analytics_rates_swap" at bounding box center [176, 160] width 106 height 13
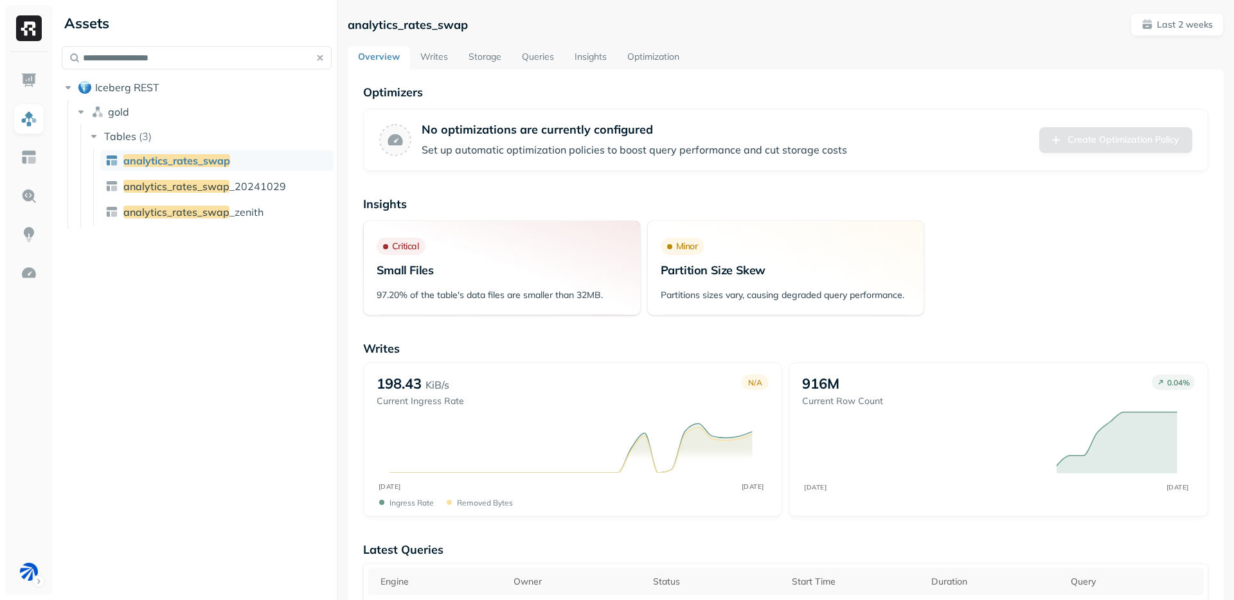
click at [338, 171] on div "**********" at bounding box center [645, 300] width 1177 height 600
click at [489, 60] on link "Storage" at bounding box center [484, 57] width 53 height 23
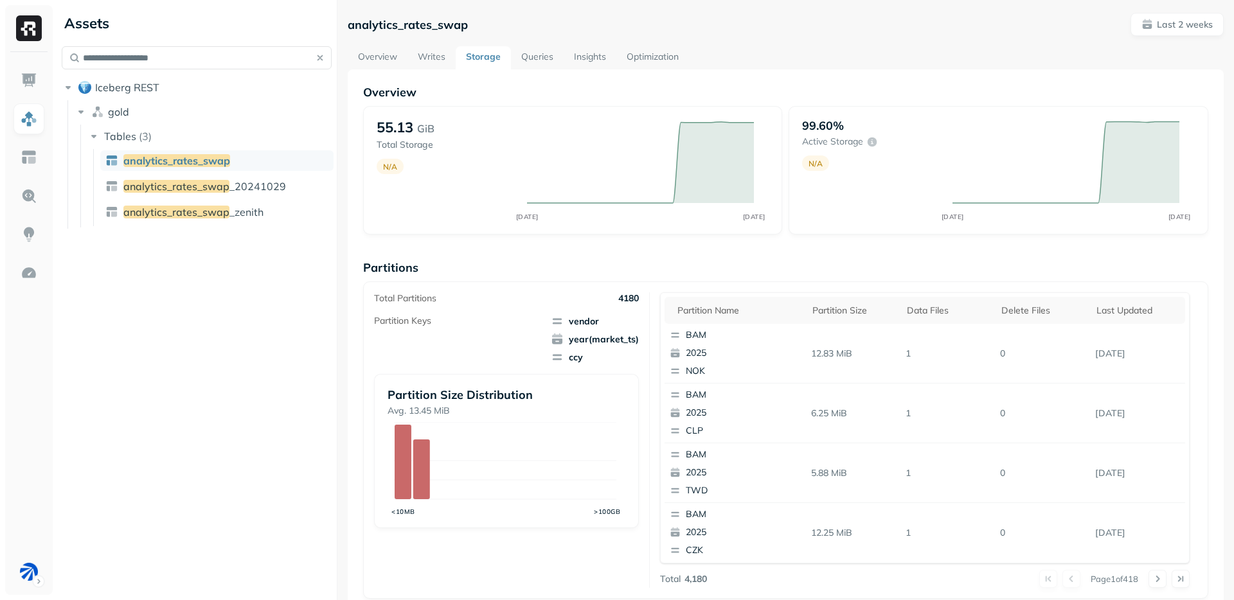
click at [572, 278] on div "Partitions Total Partitions 4180 Partition Keys vendor year(market_ts) ccy Part…" at bounding box center [785, 429] width 845 height 339
click at [430, 65] on link "Writes" at bounding box center [431, 57] width 48 height 23
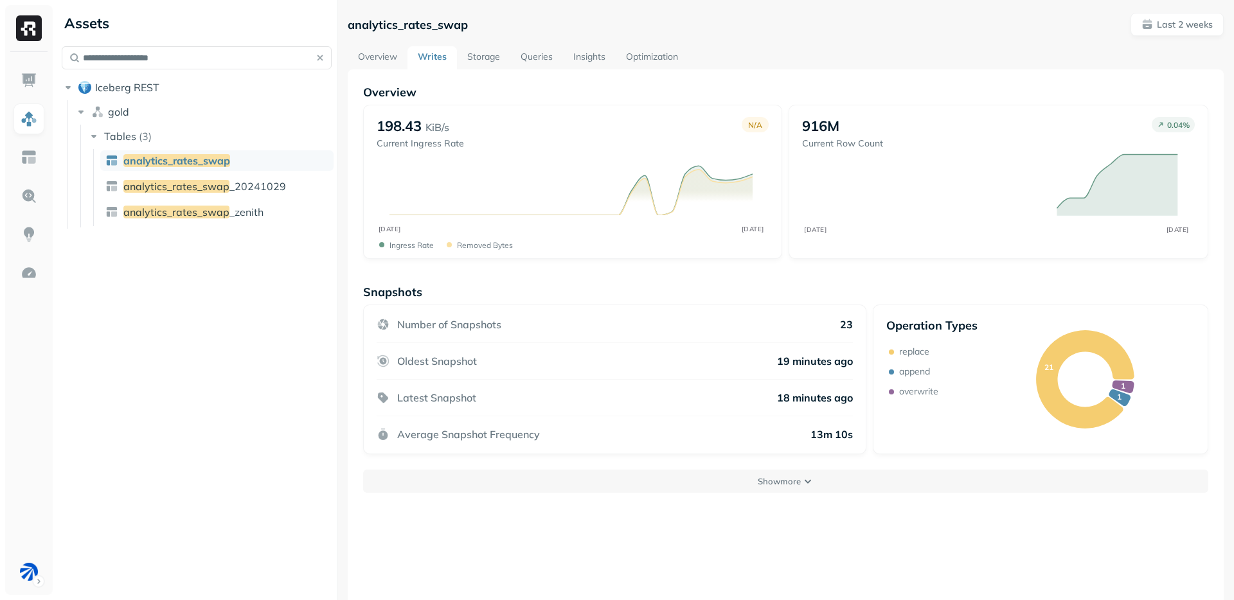
click at [490, 49] on link "Storage" at bounding box center [483, 57] width 53 height 23
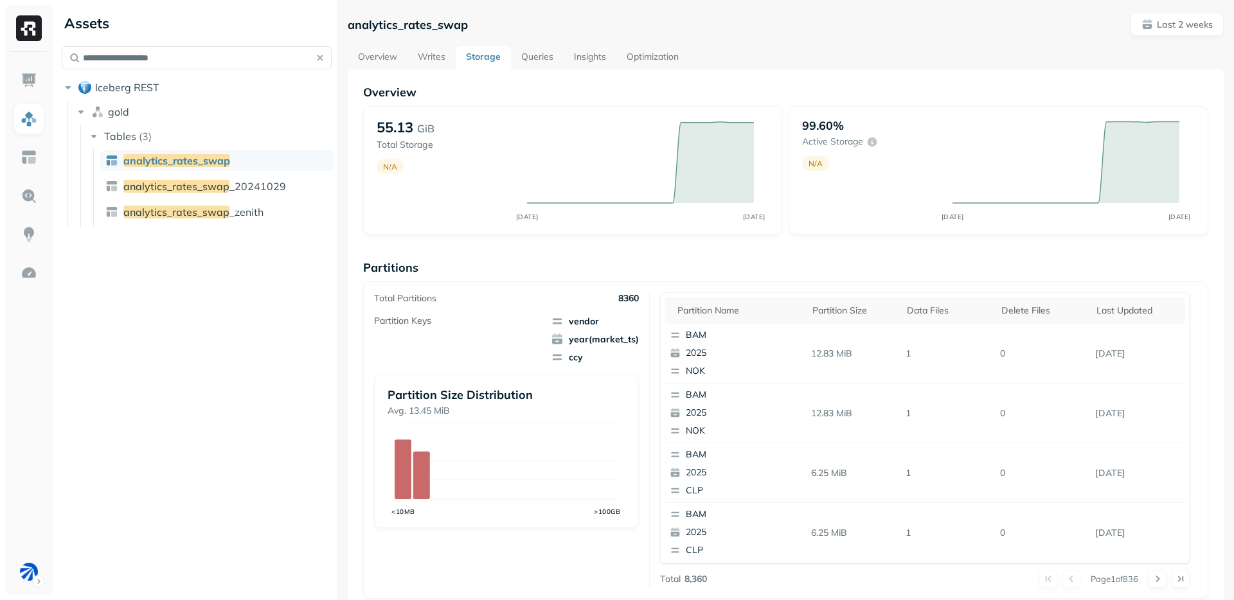
click at [186, 430] on div "**********" at bounding box center [197, 300] width 280 height 600
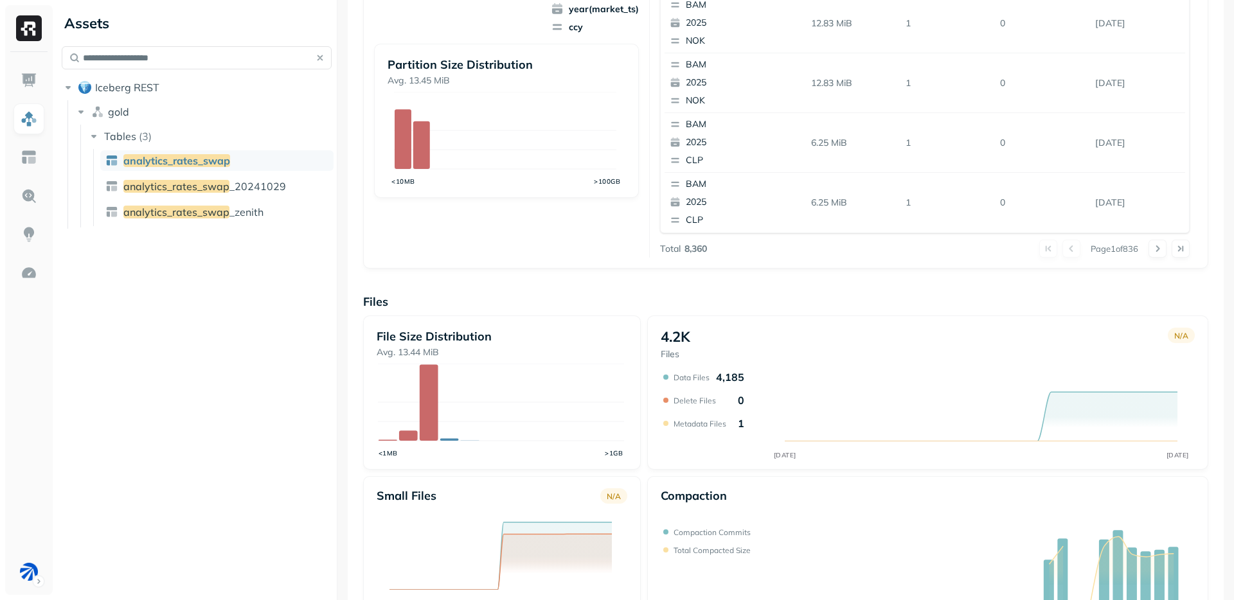
scroll to position [339, 0]
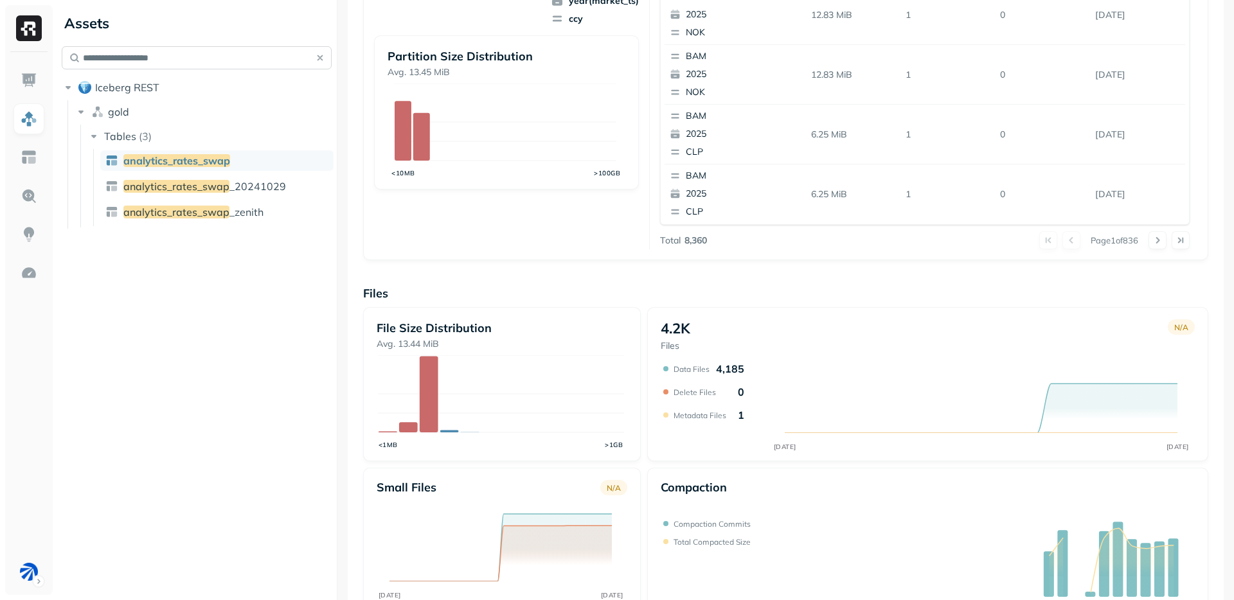
click at [231, 67] on input "**********" at bounding box center [197, 57] width 270 height 23
paste input "text"
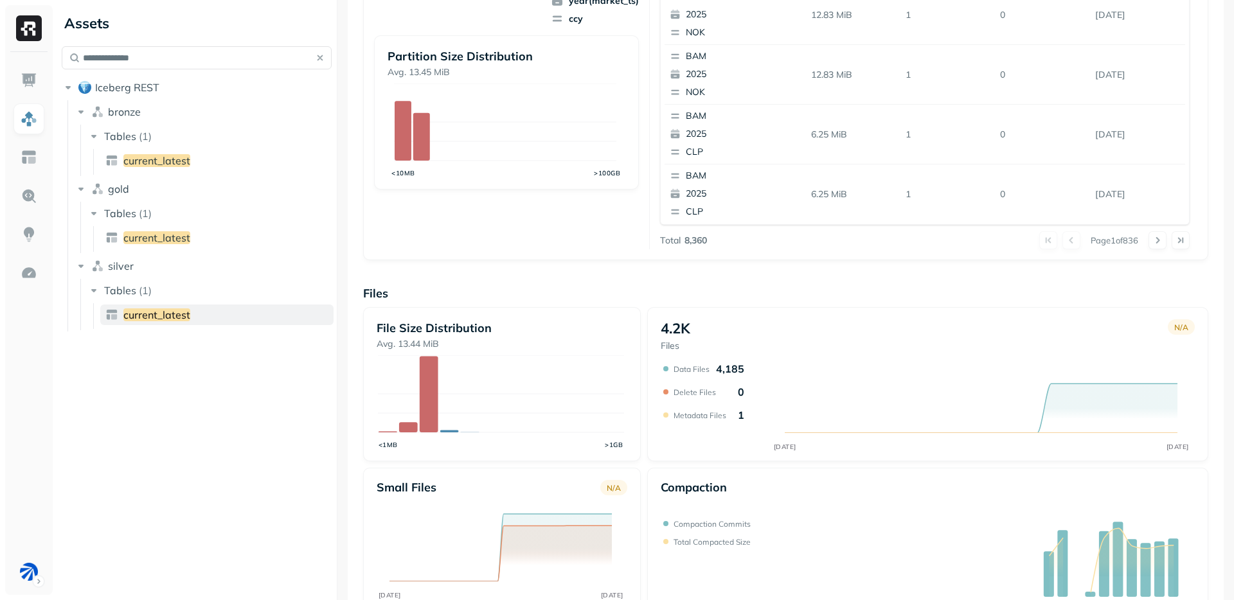
type input "**********"
click at [211, 311] on link "current_latest" at bounding box center [216, 315] width 233 height 21
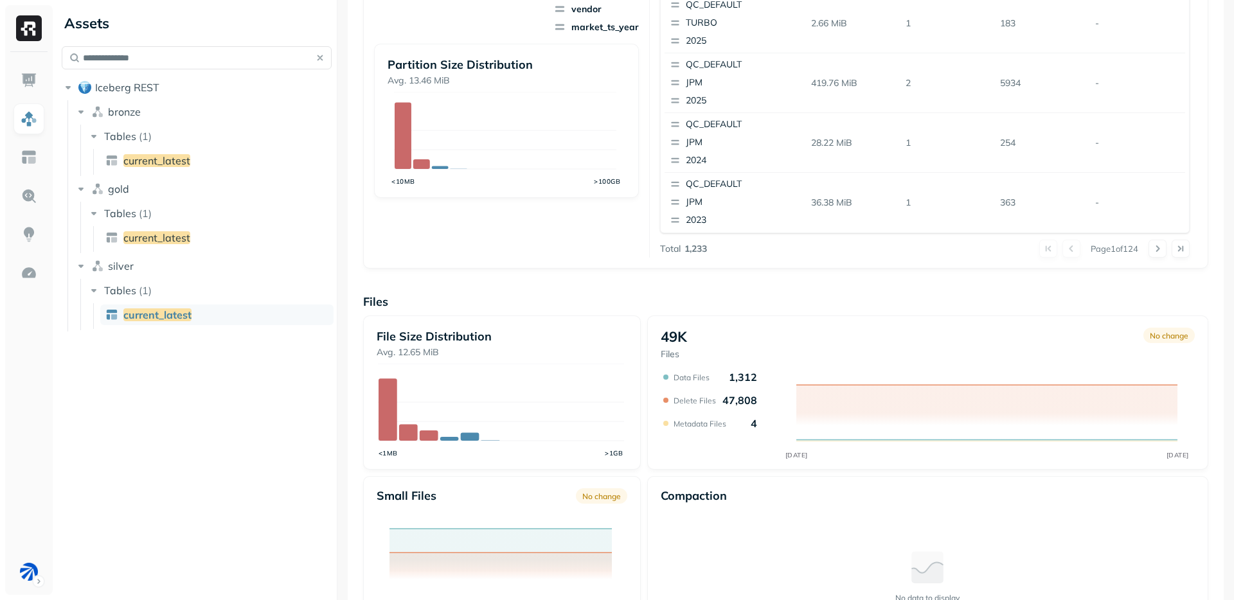
scroll to position [78, 0]
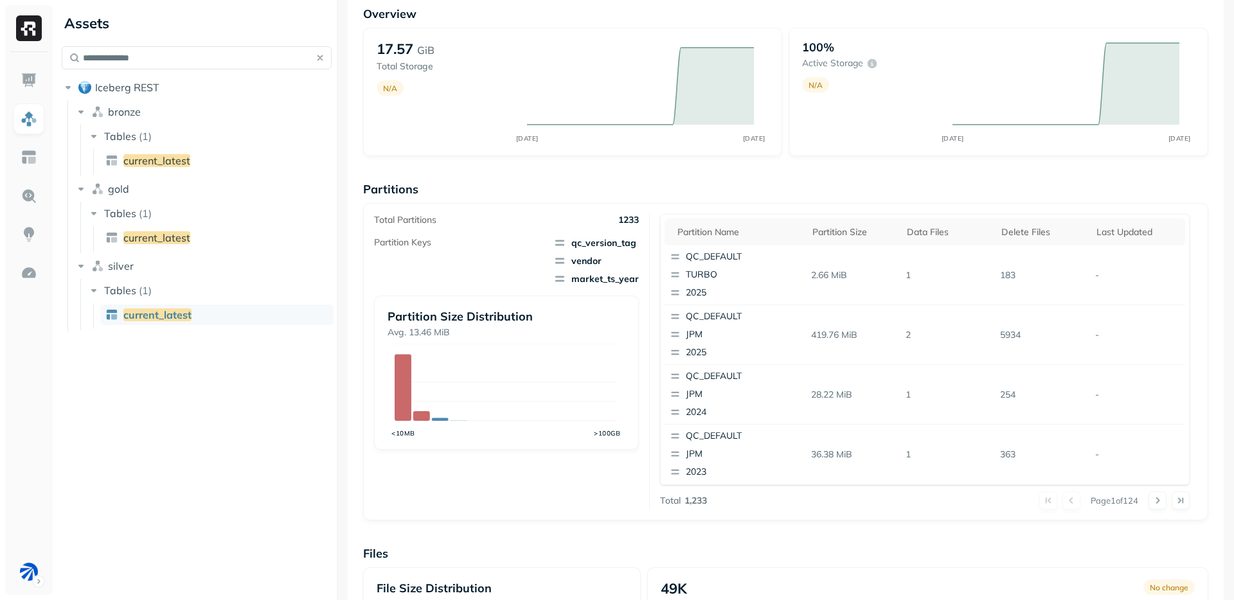
drag, startPoint x: 274, startPoint y: 495, endPoint x: 306, endPoint y: 592, distance: 102.8
click at [273, 495] on div "**********" at bounding box center [197, 300] width 280 height 600
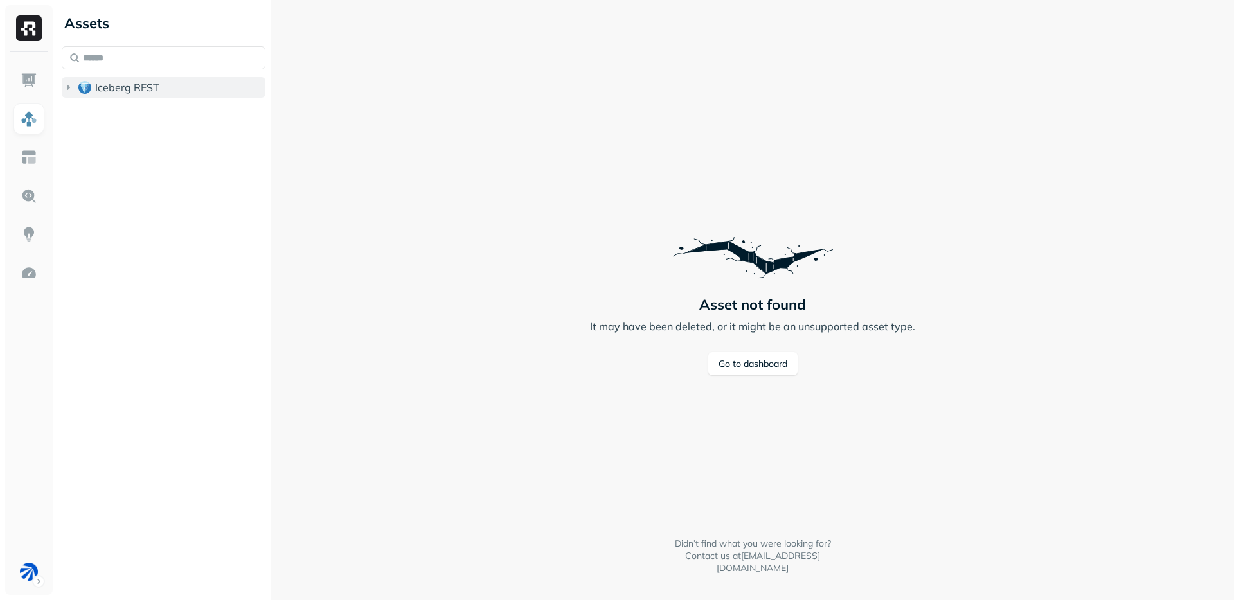
click at [117, 82] on span "Iceberg REST" at bounding box center [127, 87] width 64 height 13
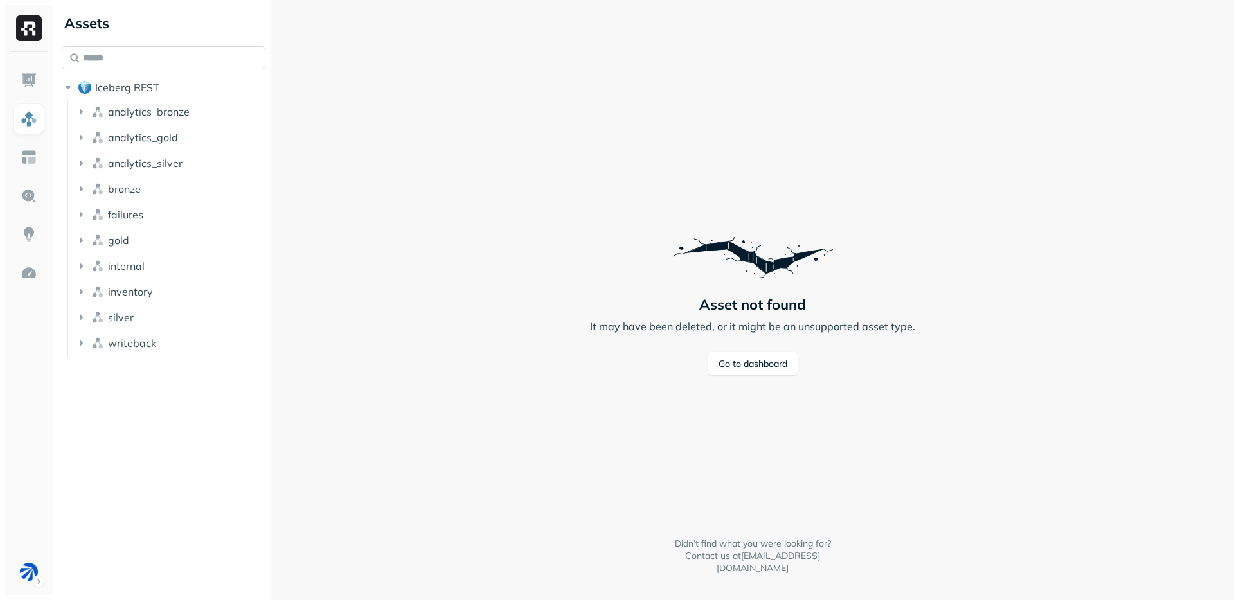
click at [142, 56] on input "text" at bounding box center [164, 57] width 204 height 23
paste input "**********"
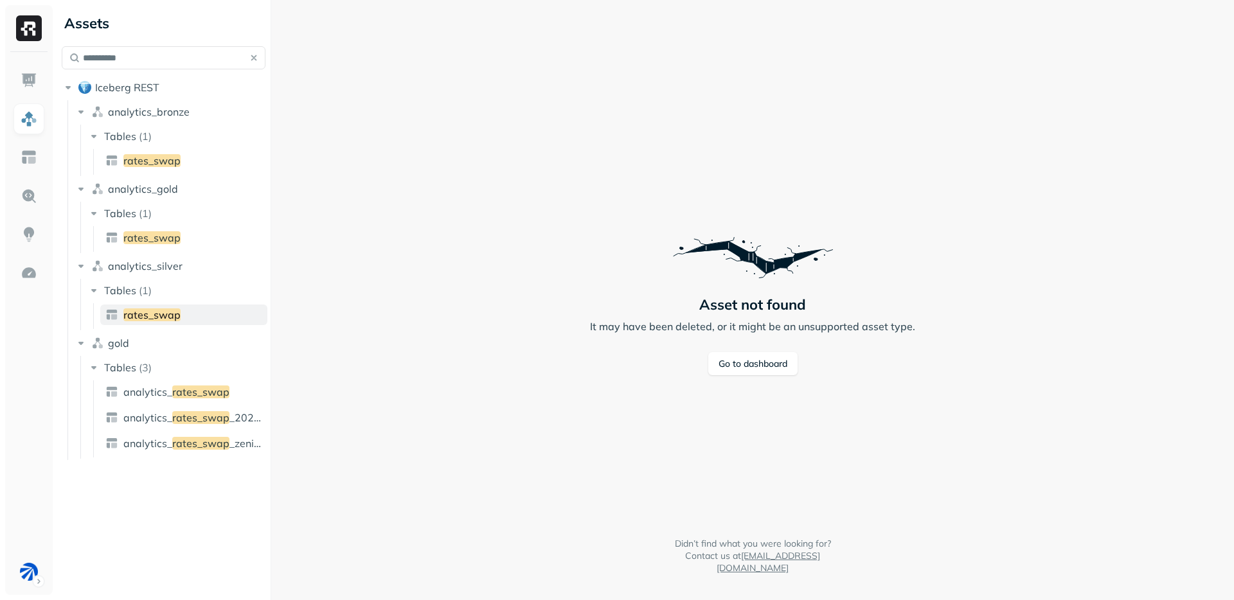
click at [191, 319] on link "rates_swap" at bounding box center [183, 315] width 167 height 21
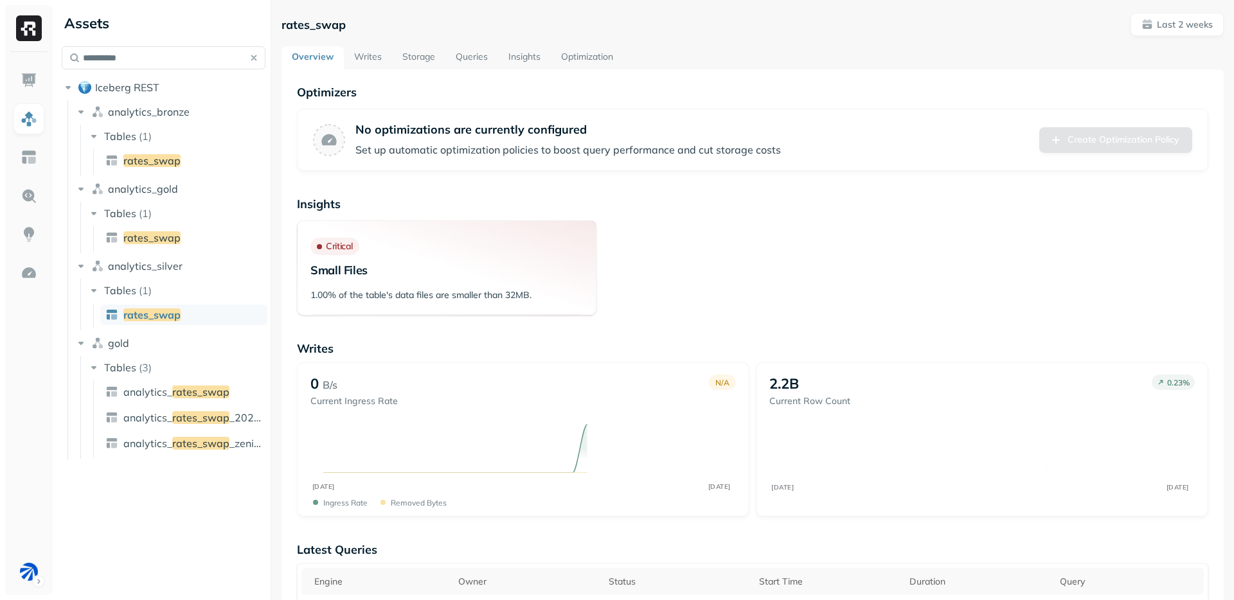
click at [752, 305] on div "Critical Small Files 1.00% of the table's data files are smaller than 32MB." at bounding box center [752, 267] width 911 height 95
click at [744, 309] on div "Critical Small Files 1.00% of the table's data files are smaller than 32MB." at bounding box center [752, 267] width 911 height 95
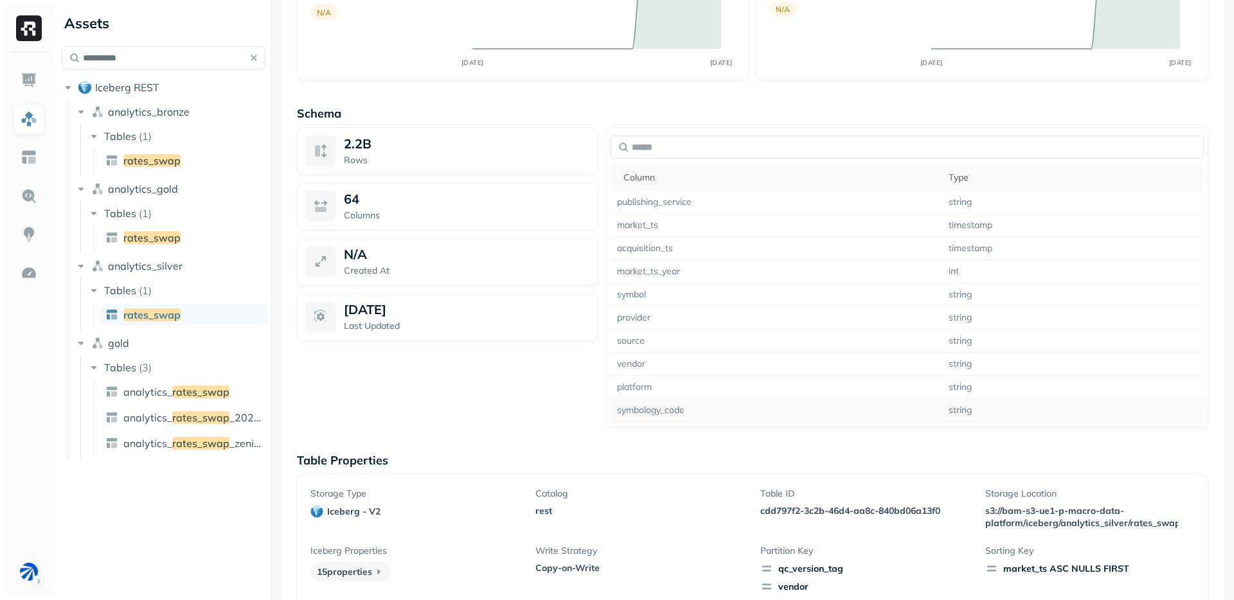
scroll to position [834, 0]
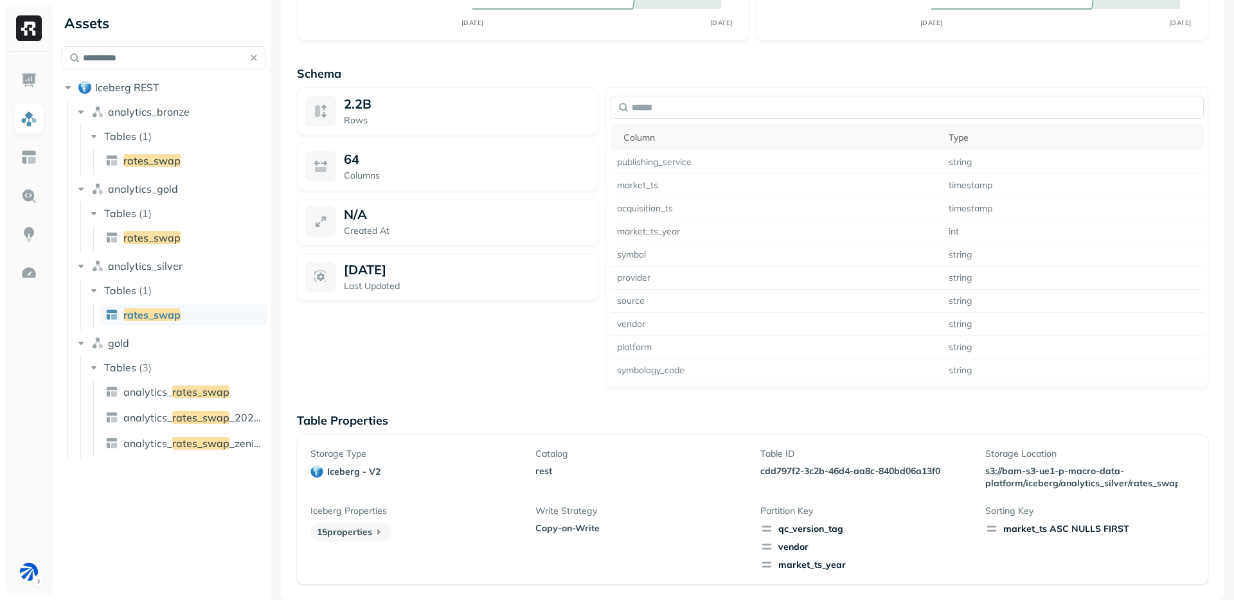
click at [493, 365] on div "2.2B Rows 64 Columns N/A Created At Sep 6, 2025 Last Updated" at bounding box center [447, 237] width 301 height 300
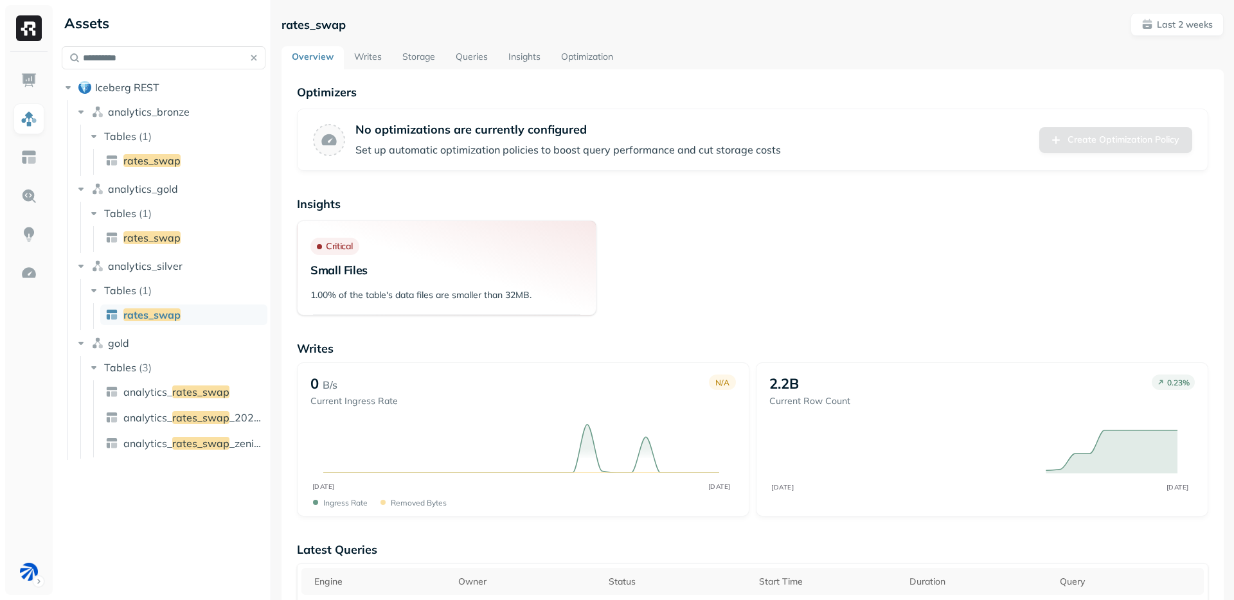
click at [412, 58] on link "Storage" at bounding box center [418, 57] width 53 height 23
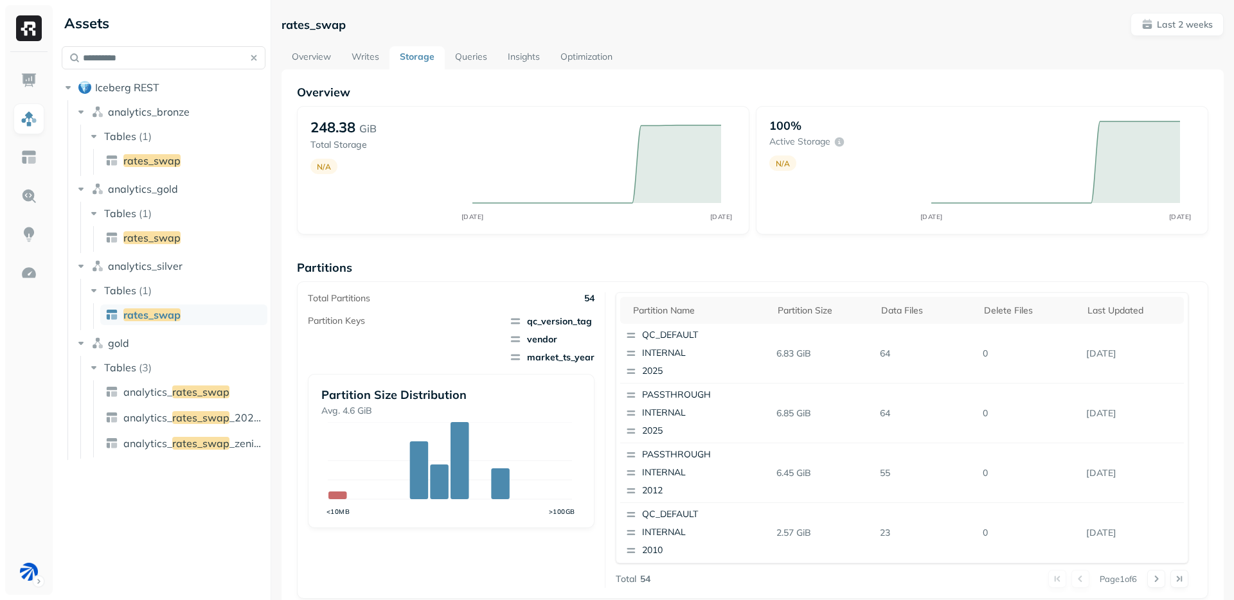
click at [520, 258] on div "Overview 248.38 GiB Total Storage N/A AUG 25 SEP 08 100% Active storage N/A AUG…" at bounding box center [752, 526] width 911 height 882
click at [512, 253] on div "Overview 248.38 GiB Total Storage N/A AUG 25 SEP 08 100% Active storage N/A AUG…" at bounding box center [752, 526] width 911 height 882
click at [368, 58] on link "Writes" at bounding box center [365, 57] width 48 height 23
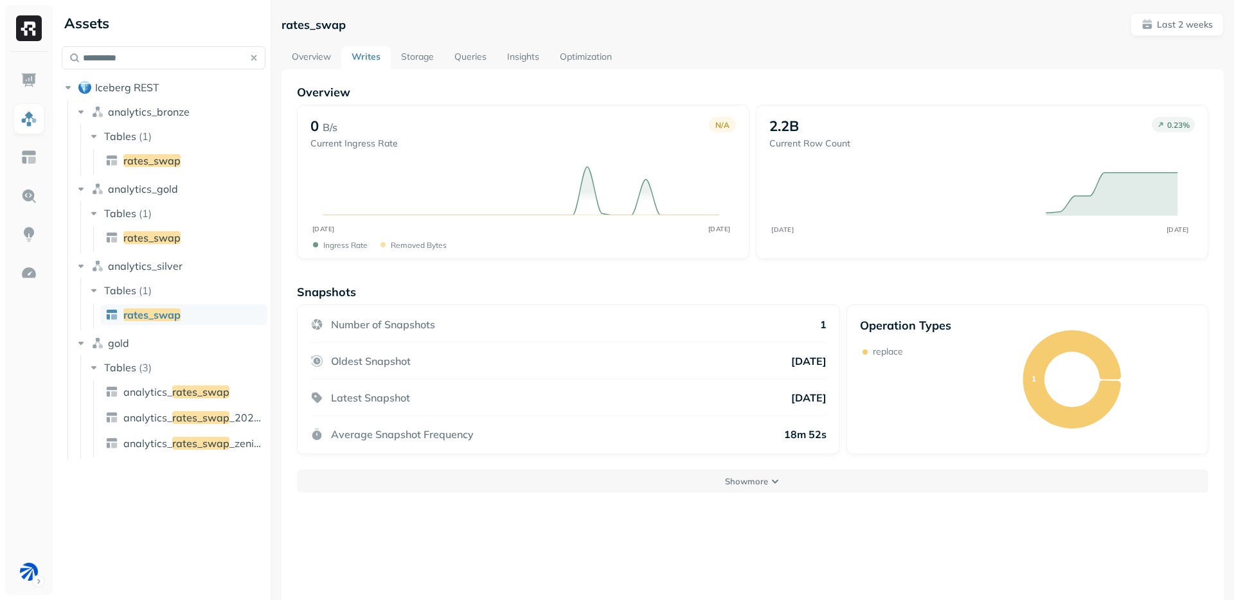
click at [156, 314] on span "rates_swap" at bounding box center [151, 314] width 57 height 13
click at [150, 69] on div "**********" at bounding box center [164, 253] width 204 height 414
click at [152, 68] on input "**********" at bounding box center [164, 57] width 204 height 23
paste input "******"
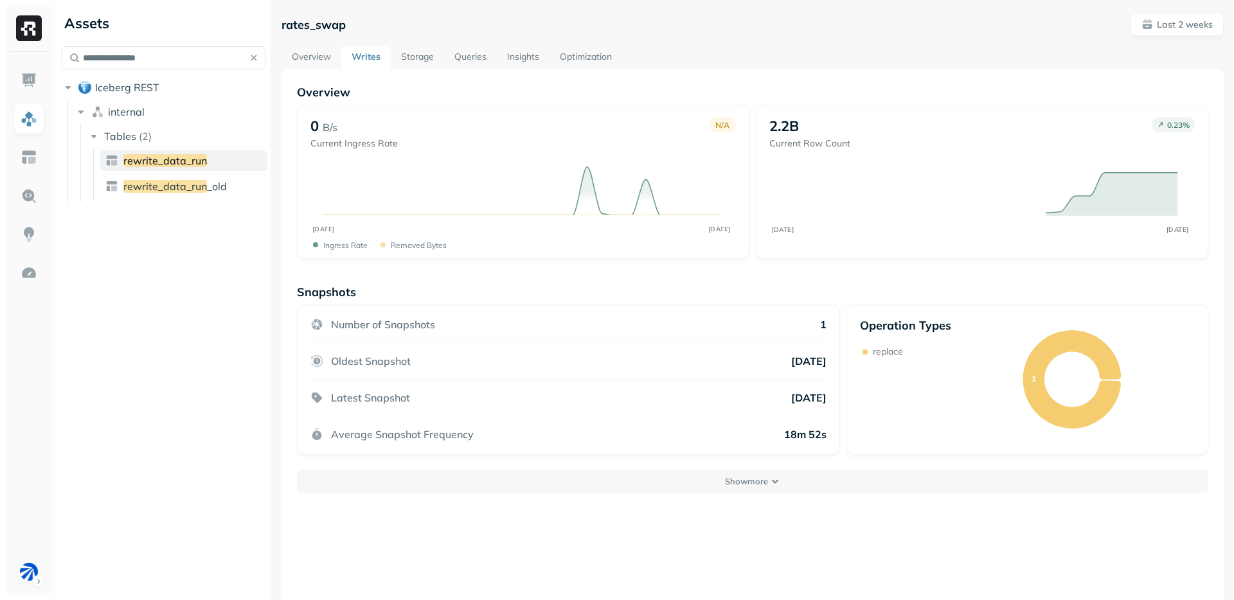
type input "**********"
click at [206, 157] on link "rewrite_data_run" at bounding box center [183, 160] width 167 height 21
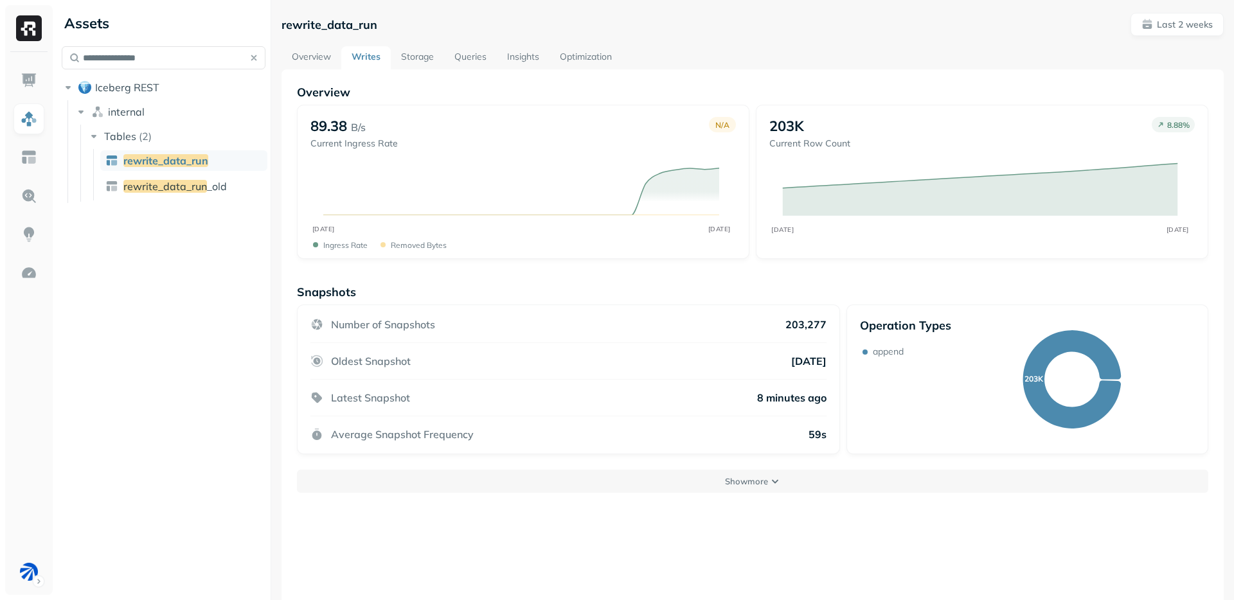
drag, startPoint x: 761, startPoint y: 470, endPoint x: 797, endPoint y: 463, distance: 37.4
click at [761, 470] on button "Show more" at bounding box center [752, 481] width 911 height 23
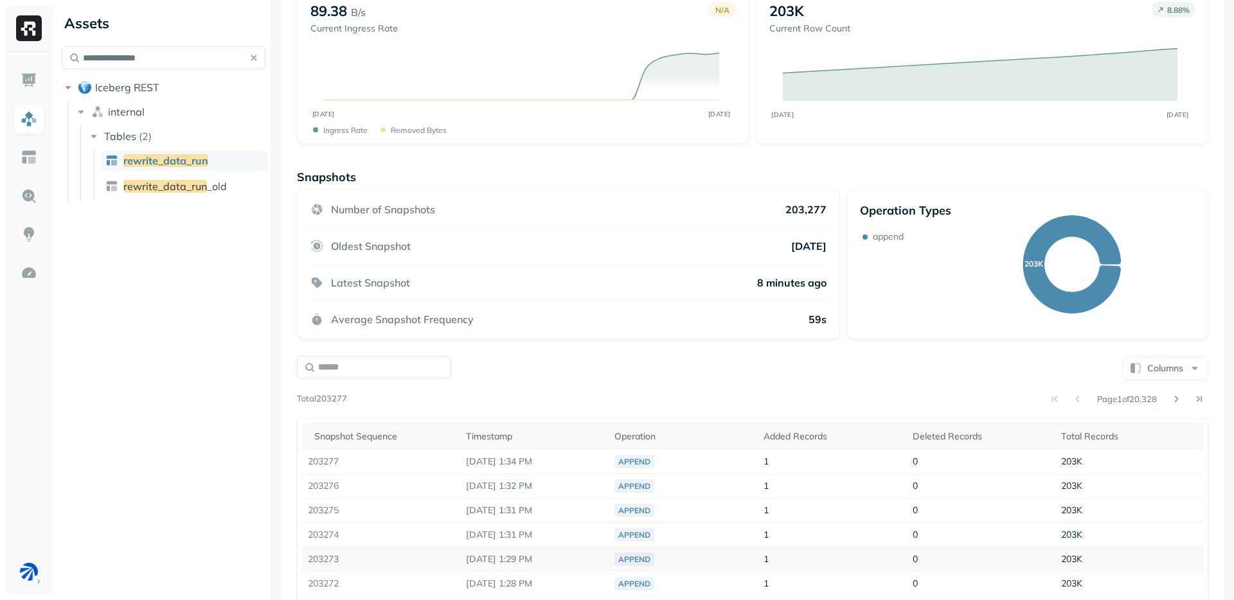
scroll to position [260, 0]
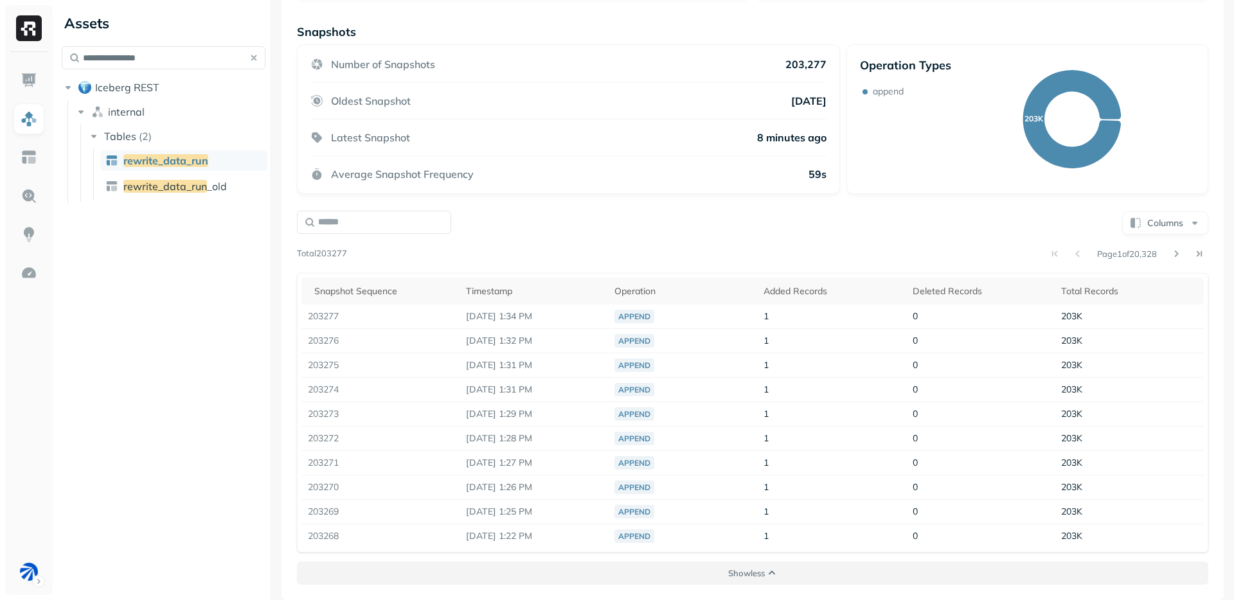
click at [752, 574] on p "Show less" at bounding box center [746, 573] width 37 height 12
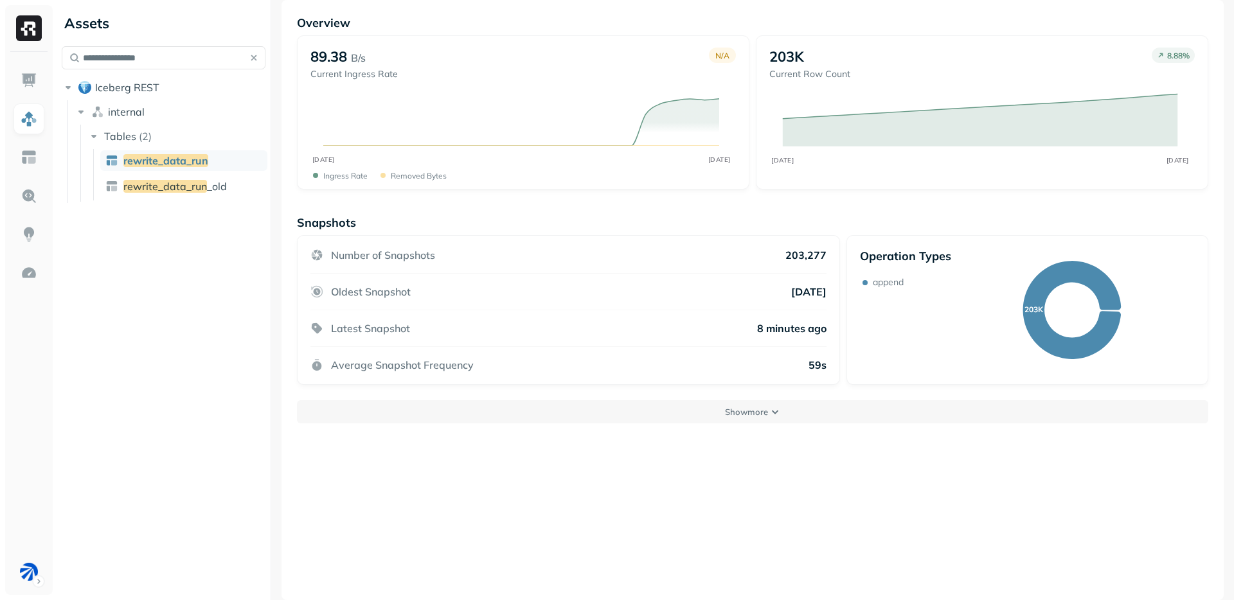
scroll to position [0, 0]
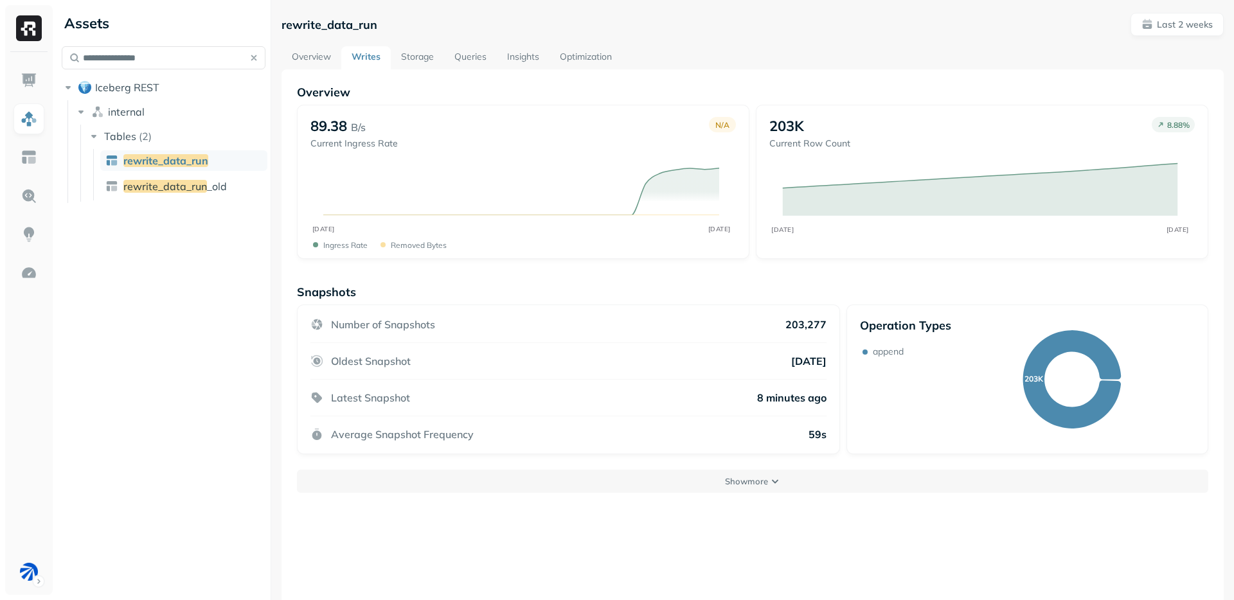
click at [418, 58] on link "Storage" at bounding box center [417, 57] width 53 height 23
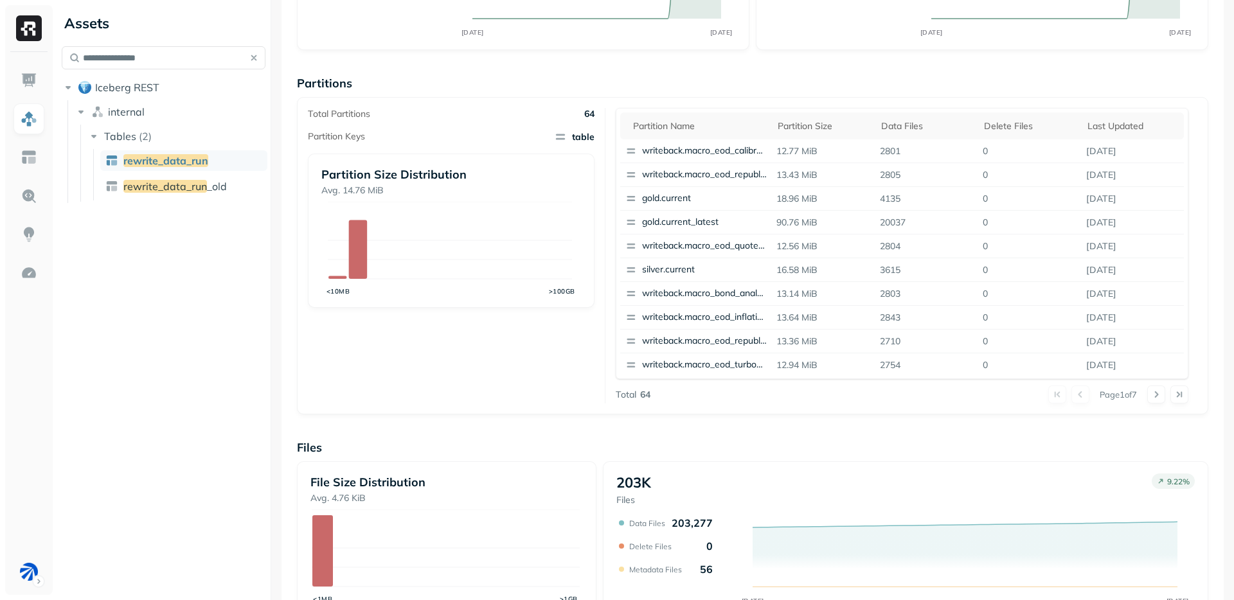
scroll to position [382, 0]
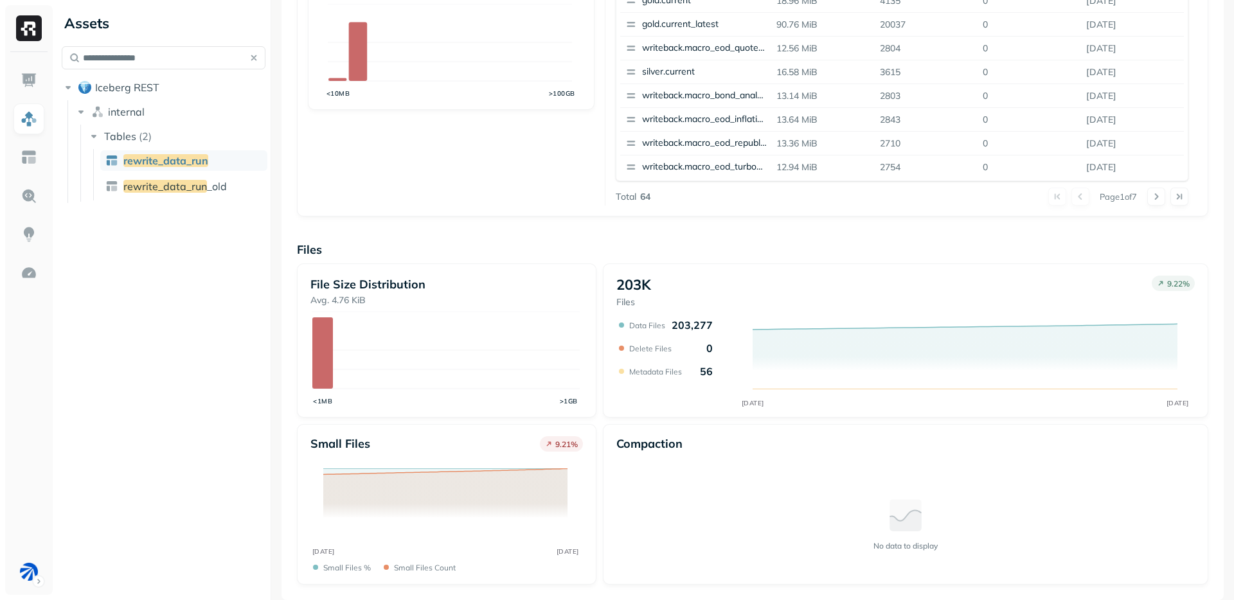
click at [626, 473] on div "Compaction No data to display" at bounding box center [905, 504] width 578 height 136
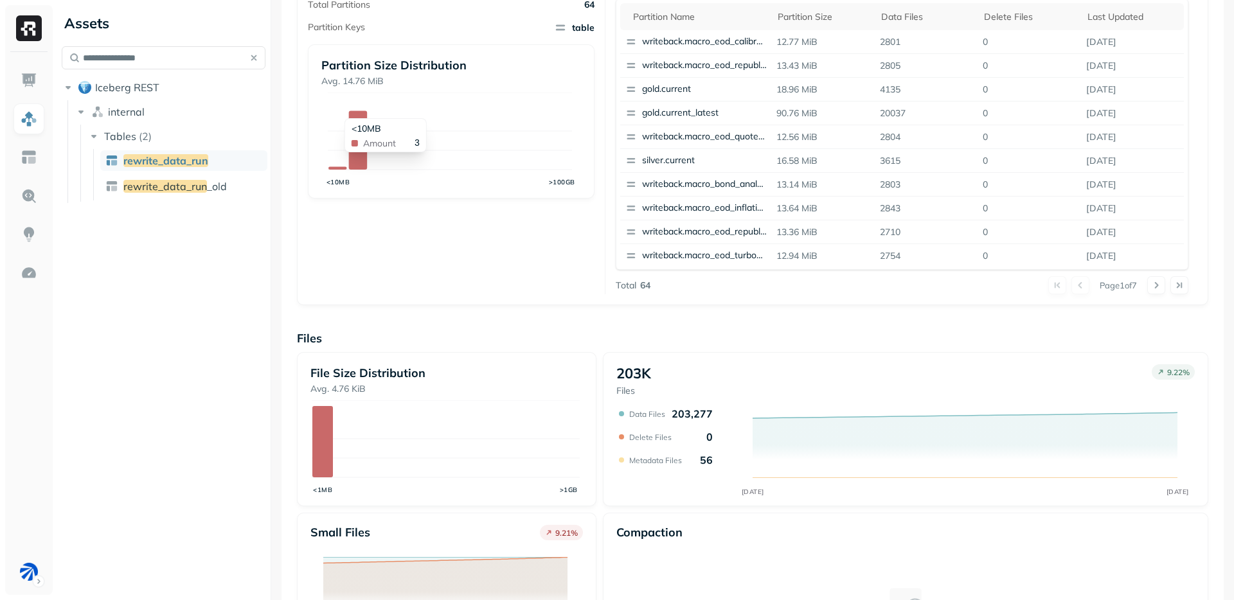
scroll to position [285, 0]
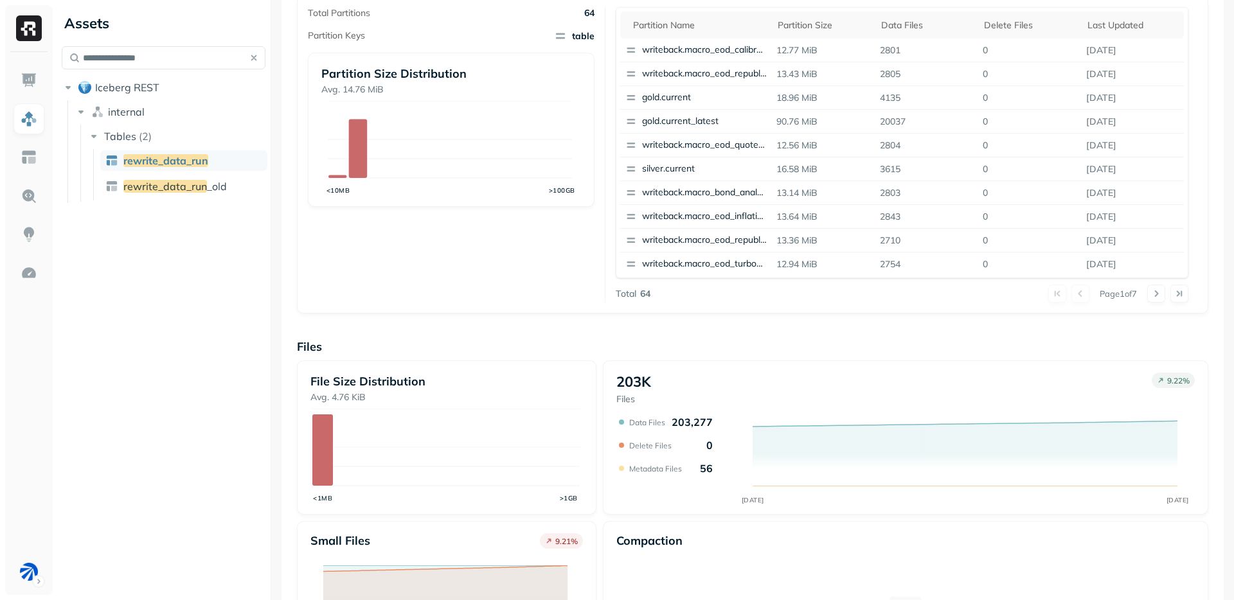
click at [837, 405] on div "203K Files 9.22 %" at bounding box center [905, 389] width 578 height 33
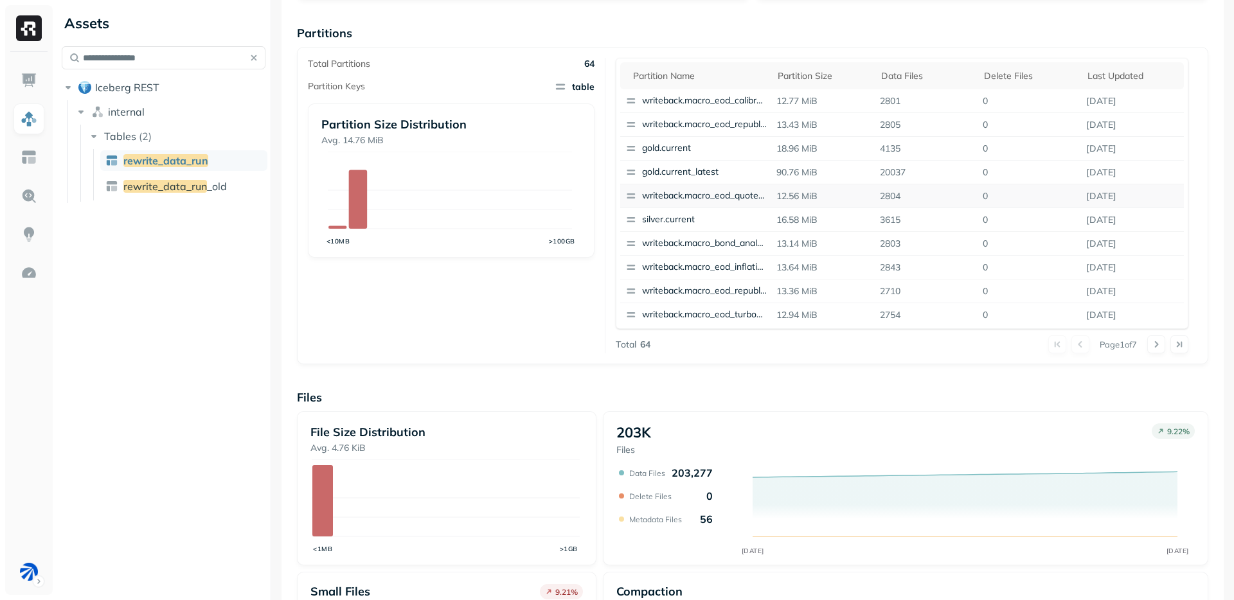
scroll to position [0, 0]
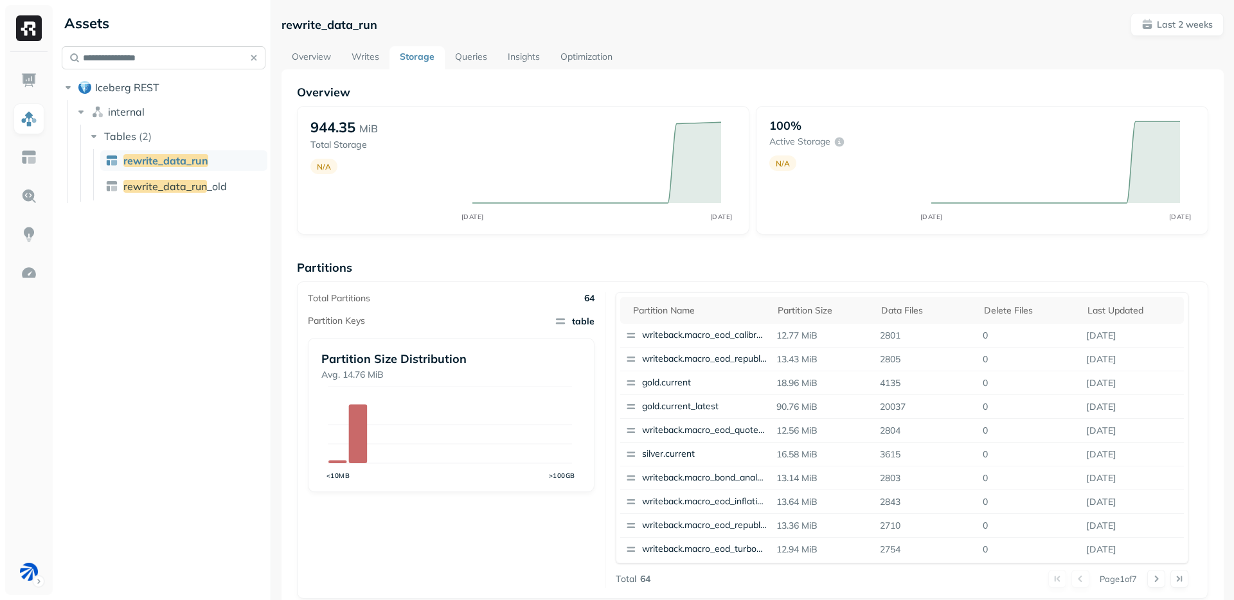
click at [170, 63] on input "**********" at bounding box center [164, 57] width 204 height 23
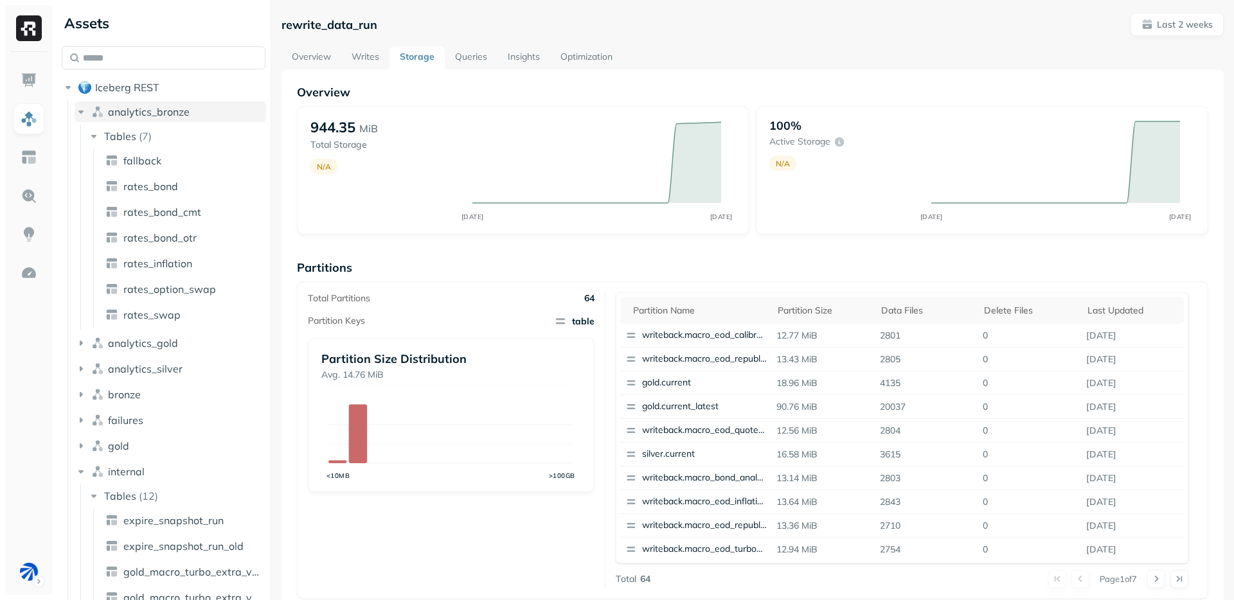
click at [143, 110] on span "analytics_bronze" at bounding box center [149, 111] width 82 height 13
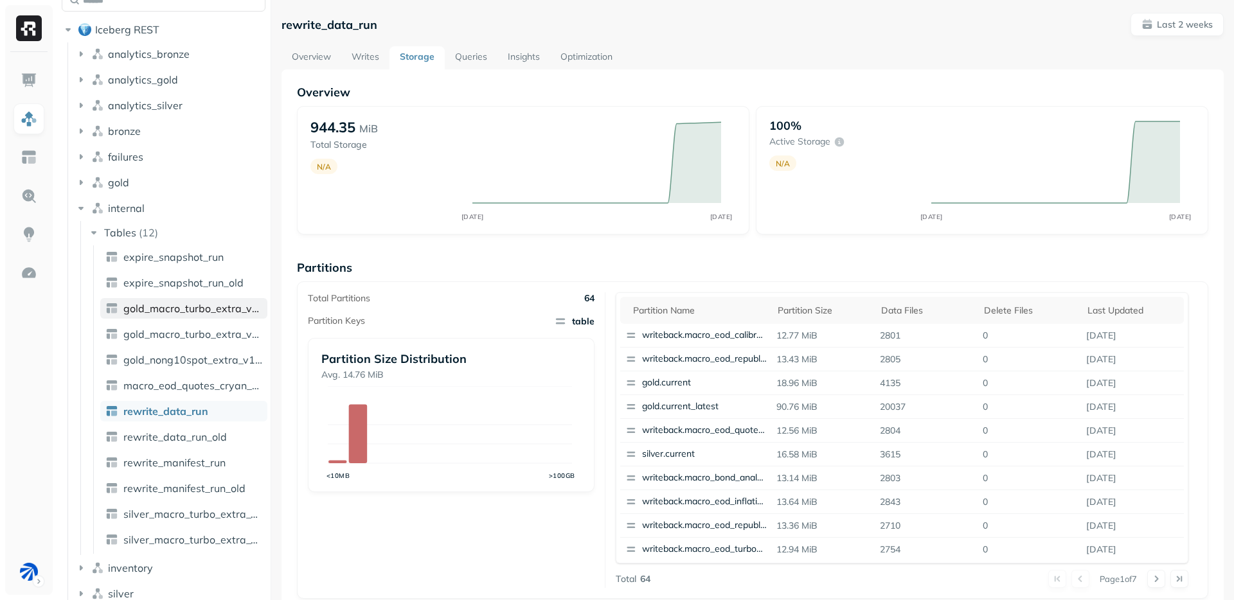
scroll to position [66, 0]
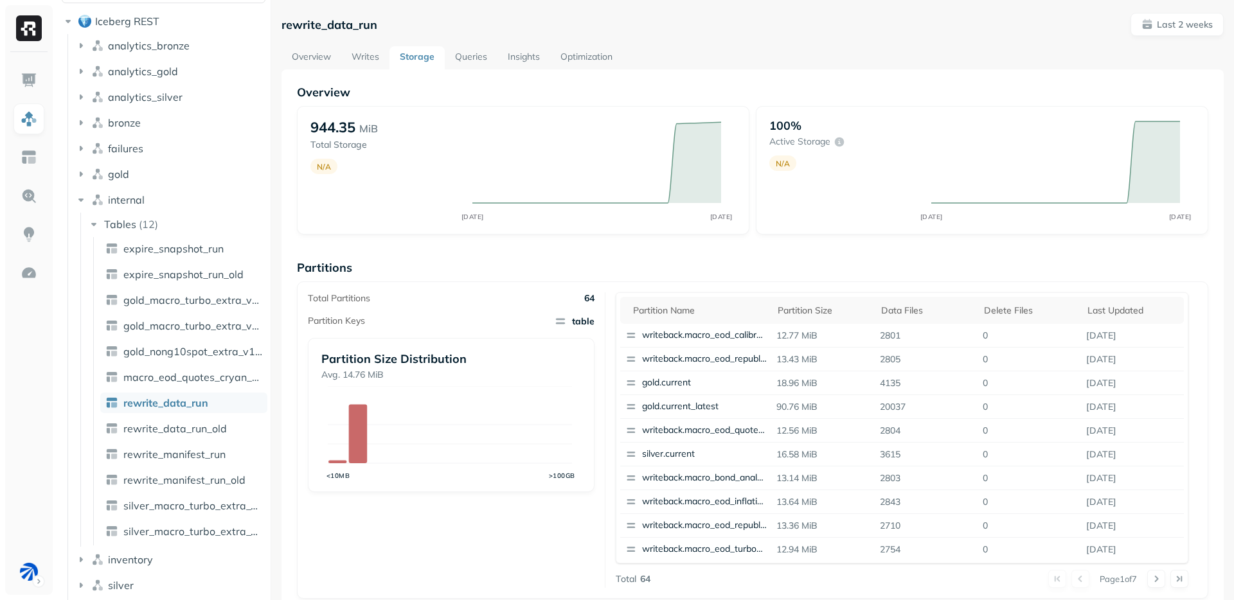
click at [503, 517] on div "Total Partitions 64 Partition Keys table Partition Size Distribution Avg. 14.76…" at bounding box center [456, 440] width 297 height 296
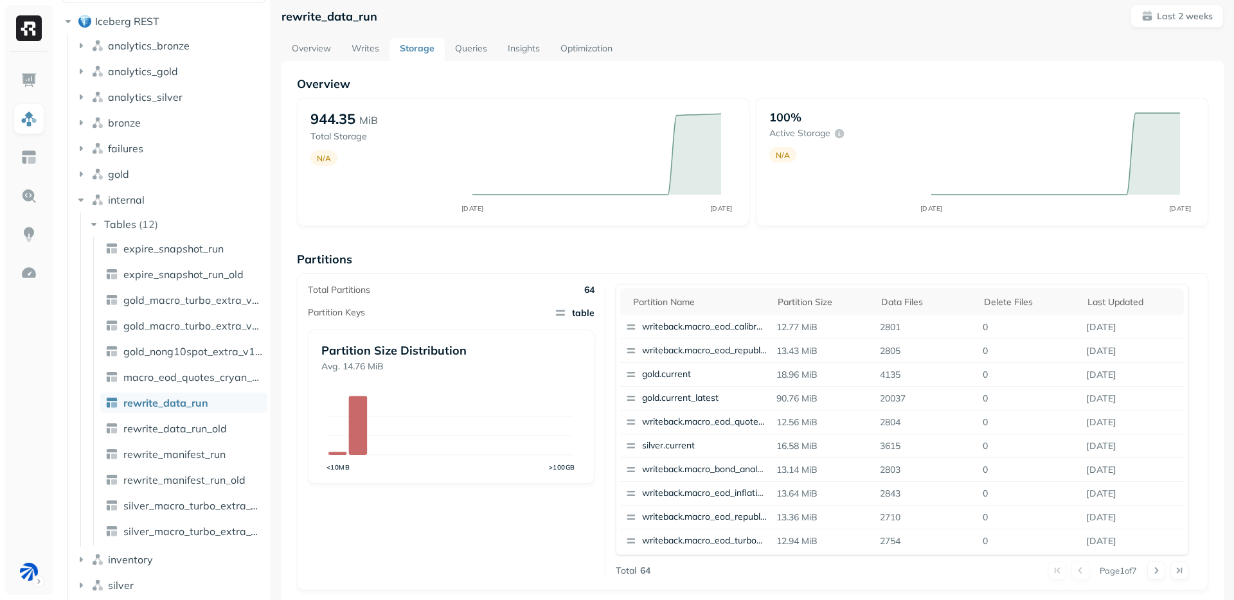
scroll to position [165, 0]
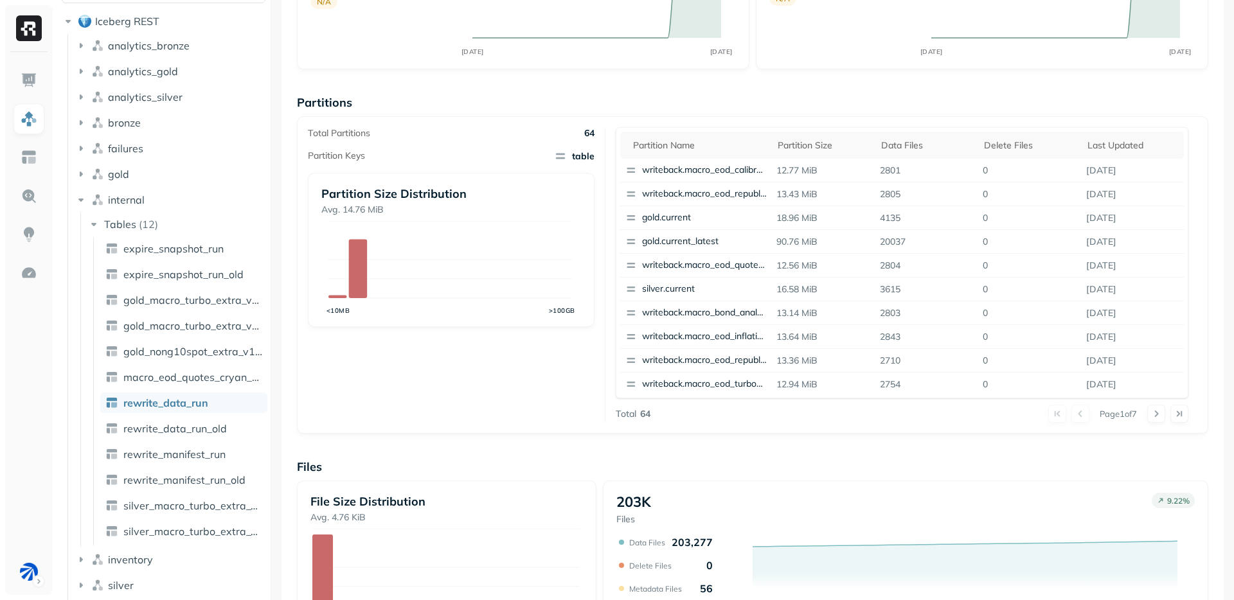
click at [904, 445] on div "Overview 944.35 MiB Total Storage N/A AUG 25 SEP 08 100% Active storage N/A AUG…" at bounding box center [752, 361] width 911 height 882
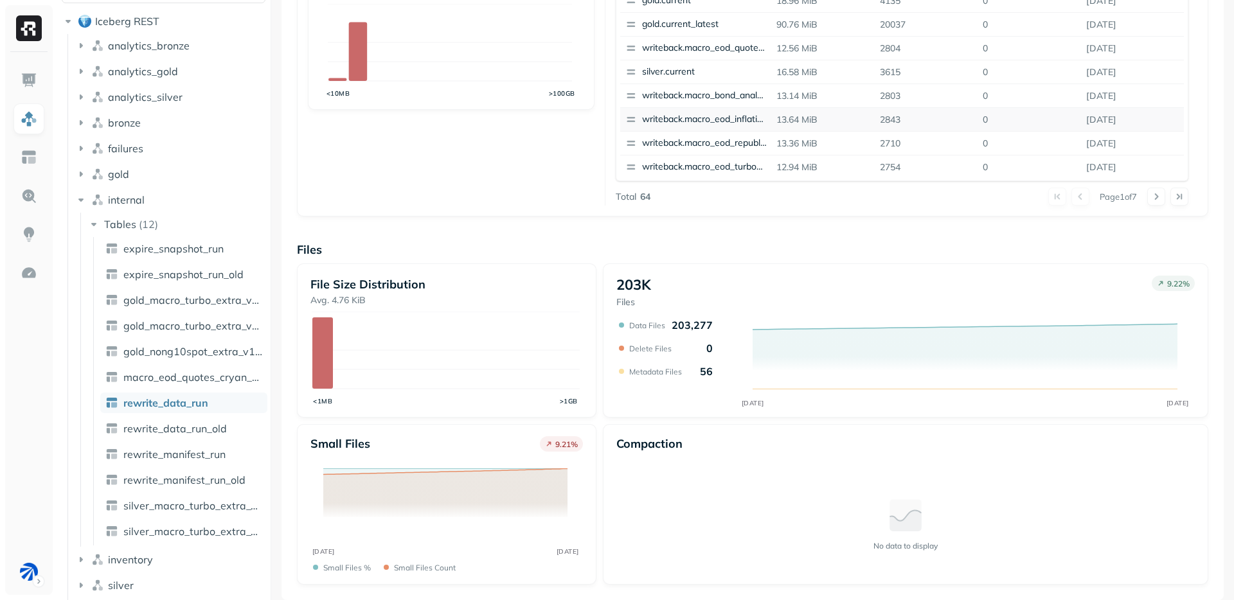
scroll to position [0, 0]
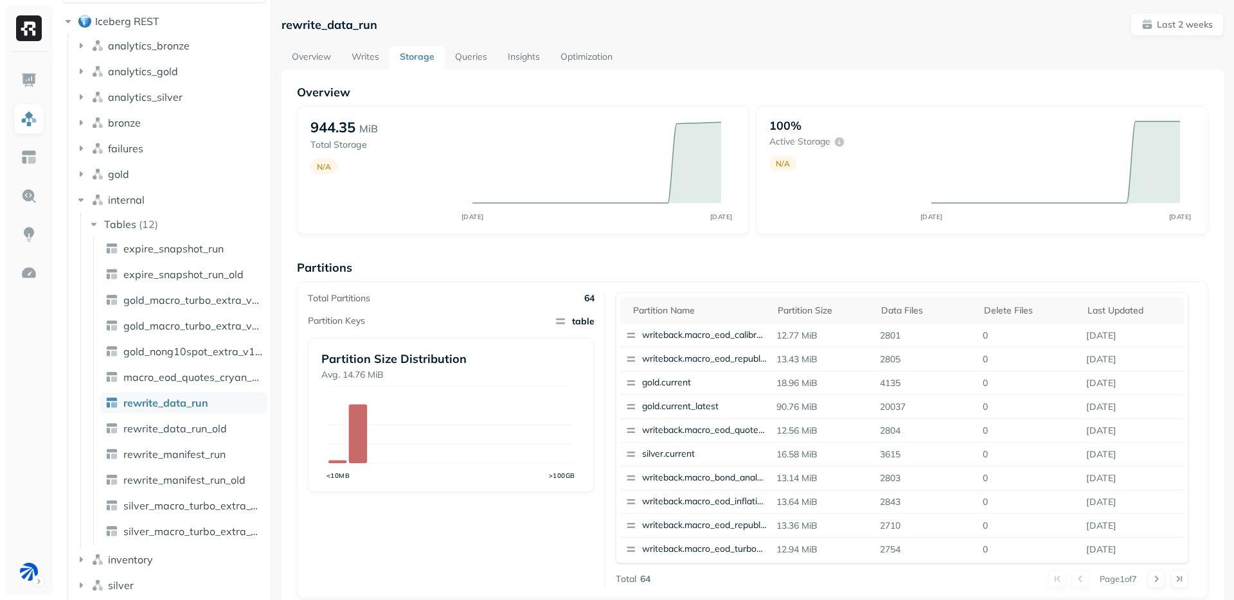
click at [610, 254] on div "Overview 944.35 MiB Total Storage N/A AUG 25 SEP 08 100% Active storage N/A AUG…" at bounding box center [752, 526] width 911 height 882
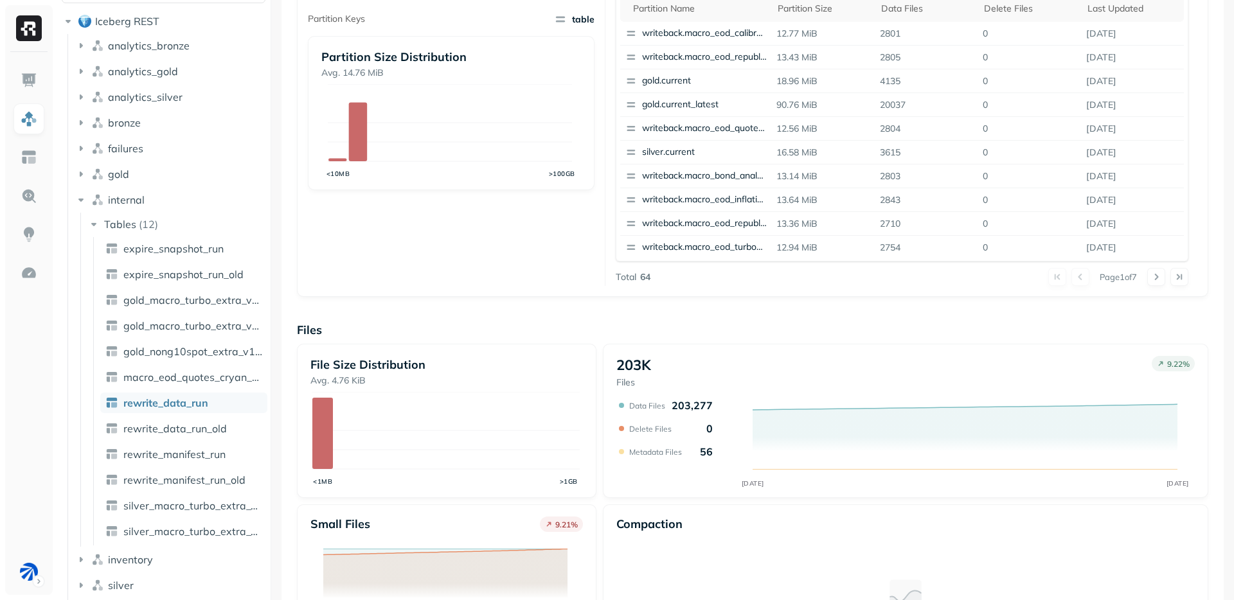
scroll to position [382, 0]
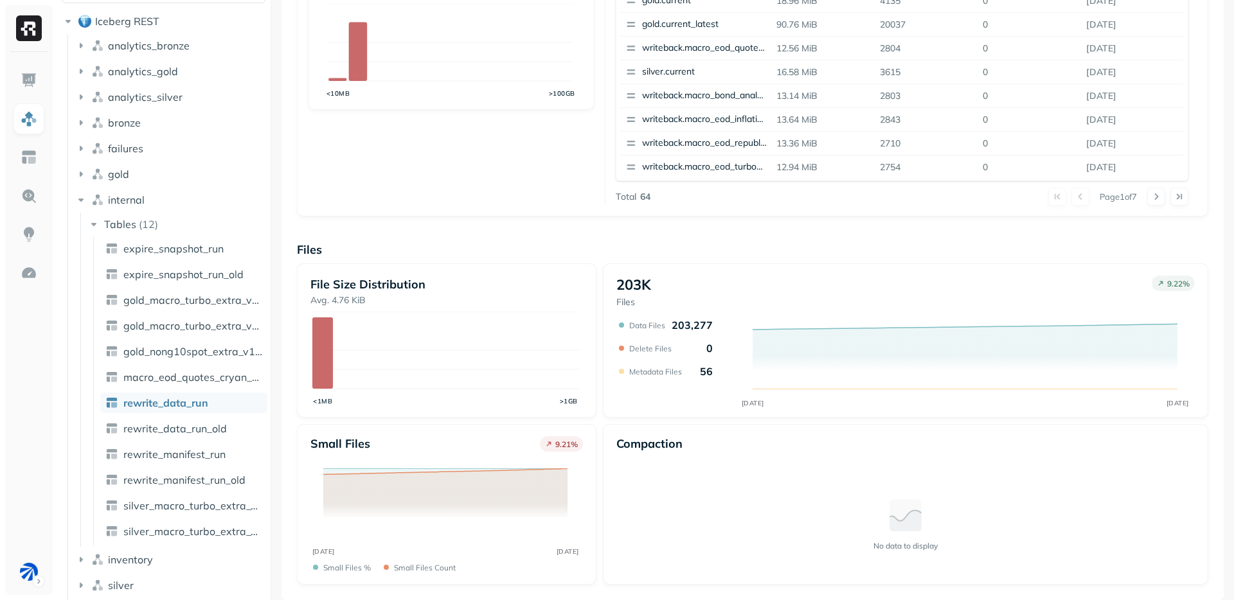
click at [503, 464] on div "Small files 9.21 % AUG 25 SEP 08 Small files % Small files count" at bounding box center [446, 504] width 272 height 136
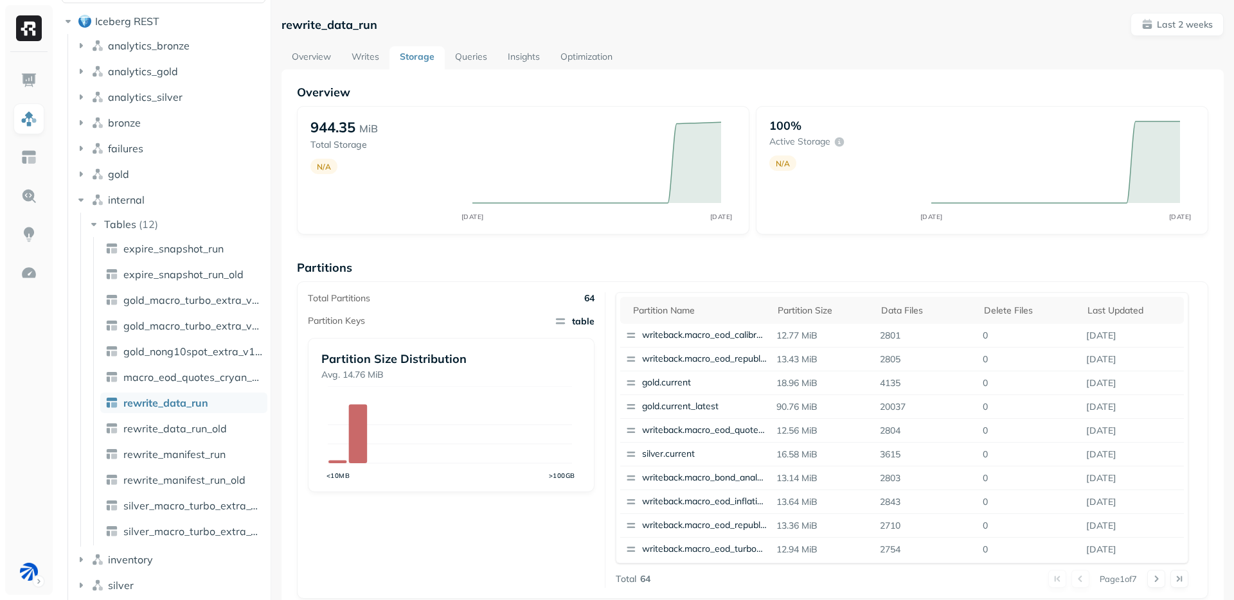
click at [563, 466] on icon "<10MB >100GB" at bounding box center [449, 434] width 257 height 96
click at [566, 532] on div "Total Partitions 64 Partition Keys table Partition Size Distribution Avg. 14.76…" at bounding box center [456, 440] width 297 height 296
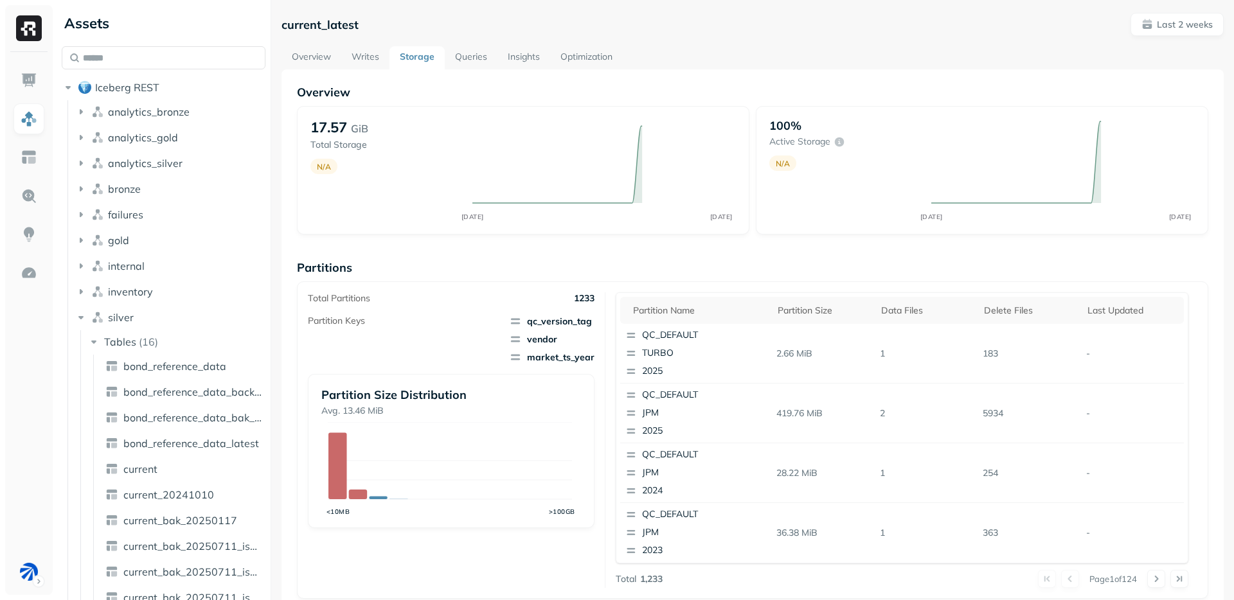
scroll to position [199, 0]
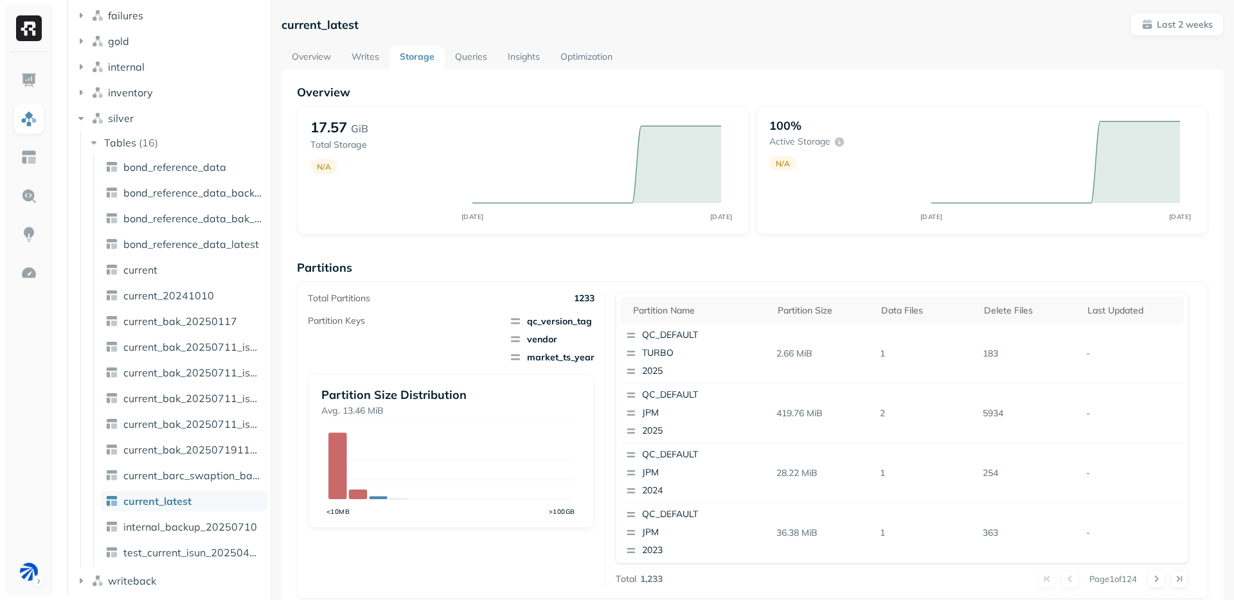
click at [683, 57] on div "Overview Writes Storage Queries Insights Optimization" at bounding box center [752, 57] width 942 height 23
click at [25, 563] on html "Assets Iceberg REST analytics_bronze analytics_gold analytics_silver bronze fai…" at bounding box center [617, 300] width 1234 height 600
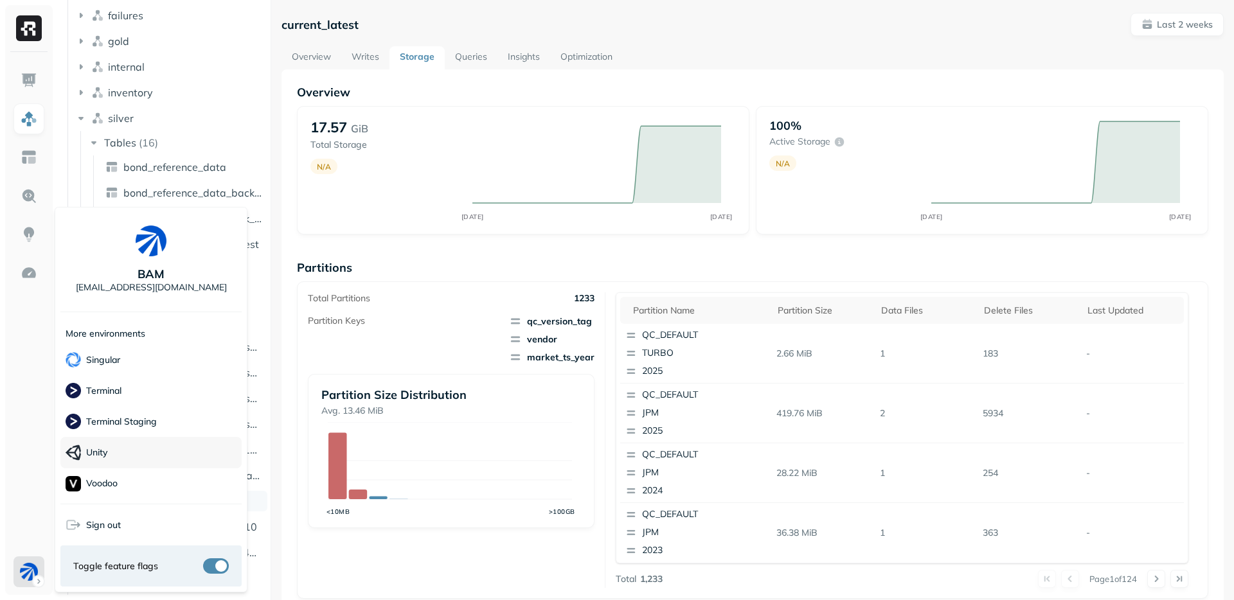
click at [145, 449] on div "Unity" at bounding box center [150, 452] width 181 height 31
